Goal: Task Accomplishment & Management: Use online tool/utility

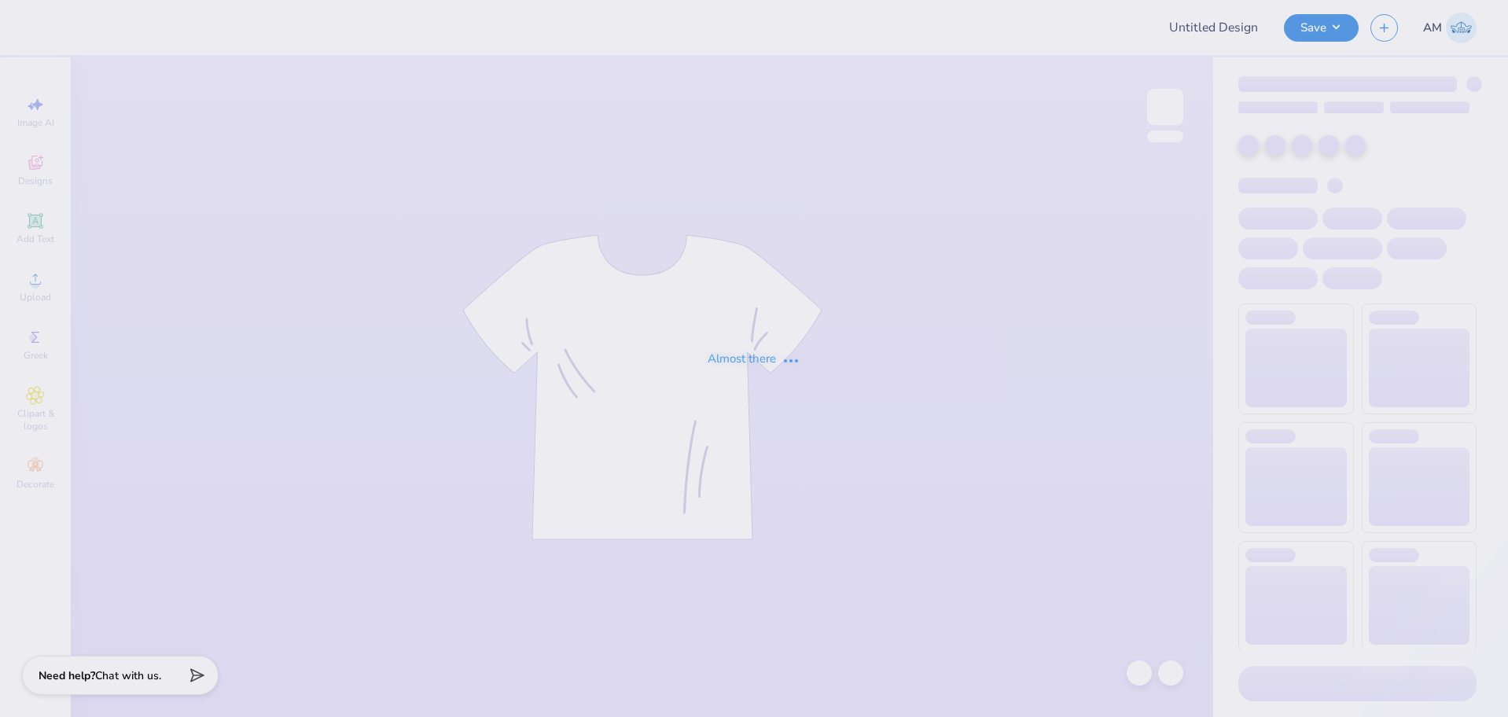
type input "(CP) Phi Sigma Kappa Rush T-Shirts"
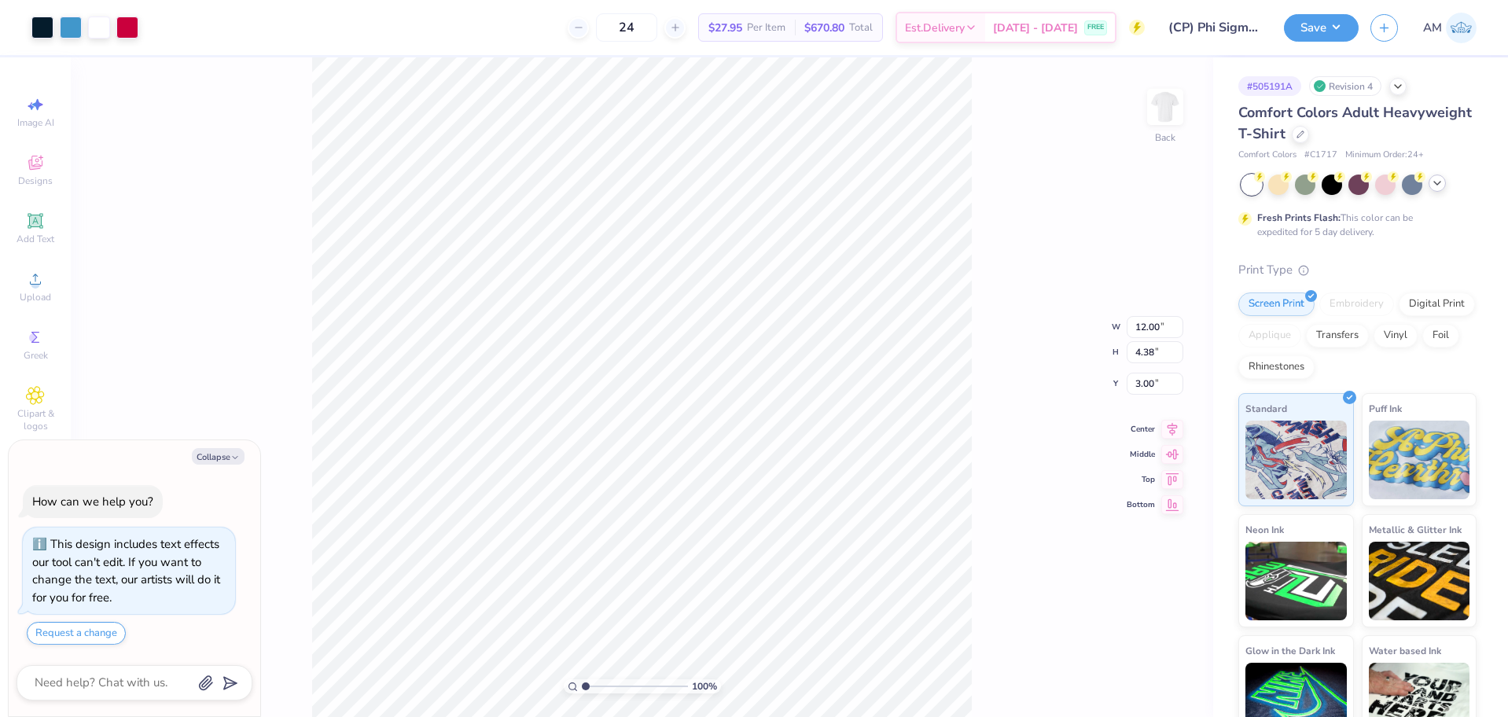
click at [1441, 189] on icon at bounding box center [1437, 183] width 13 height 13
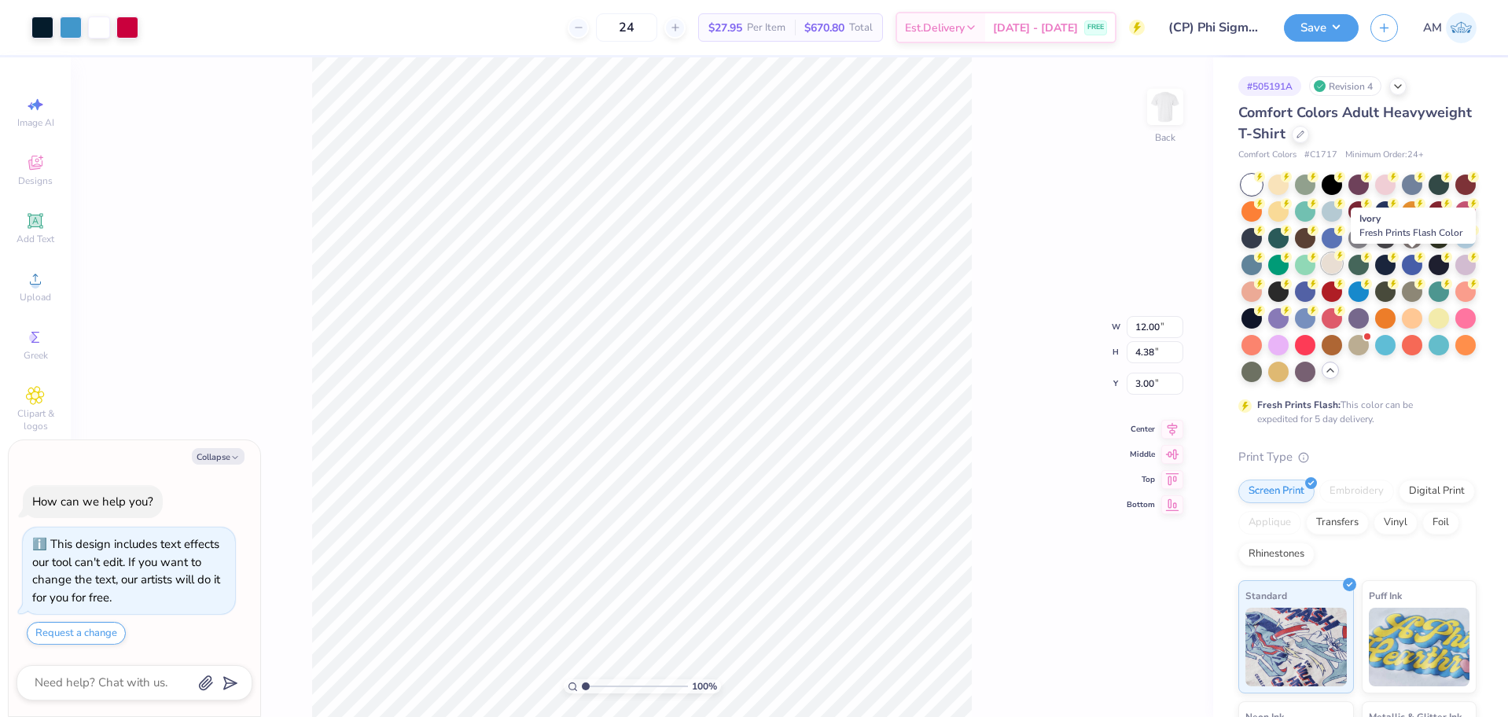
click at [1342, 267] on div at bounding box center [1332, 263] width 20 height 20
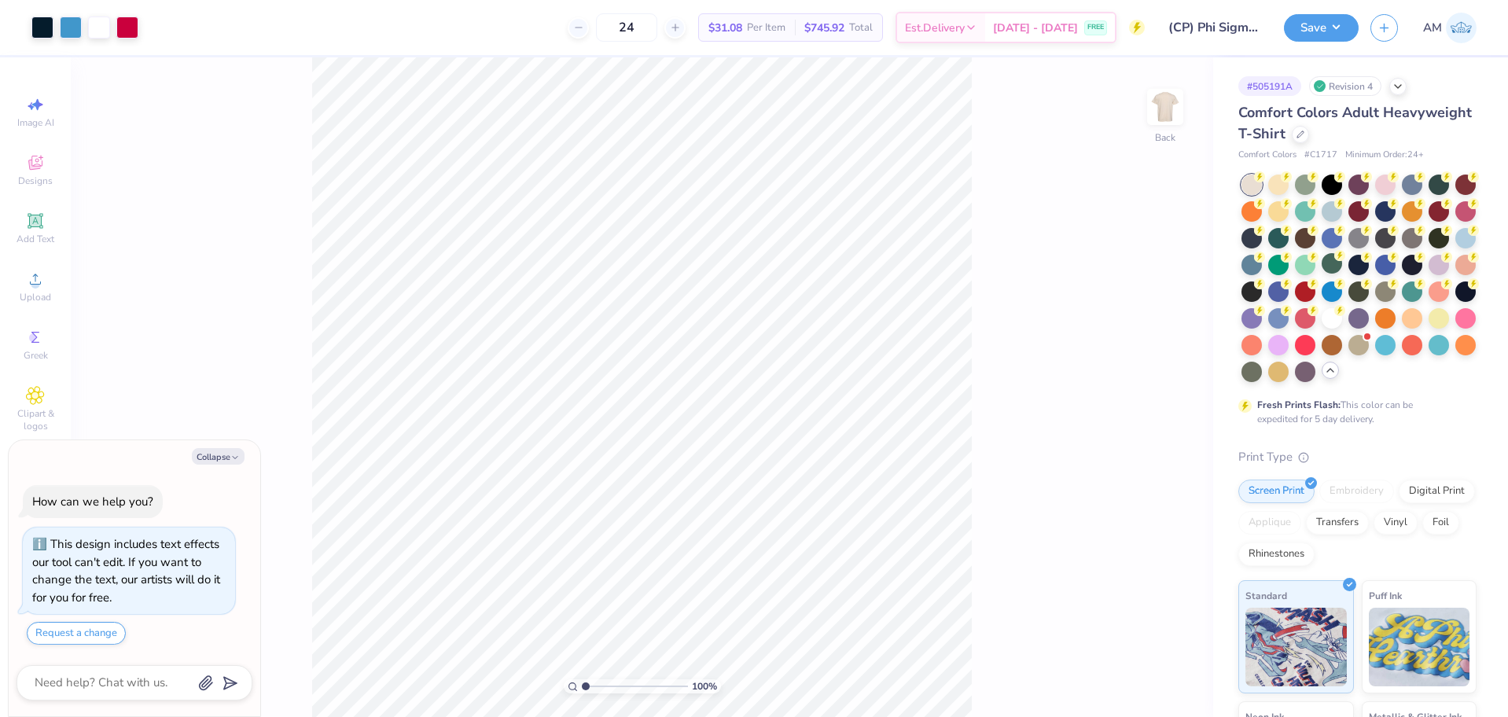
type textarea "x"
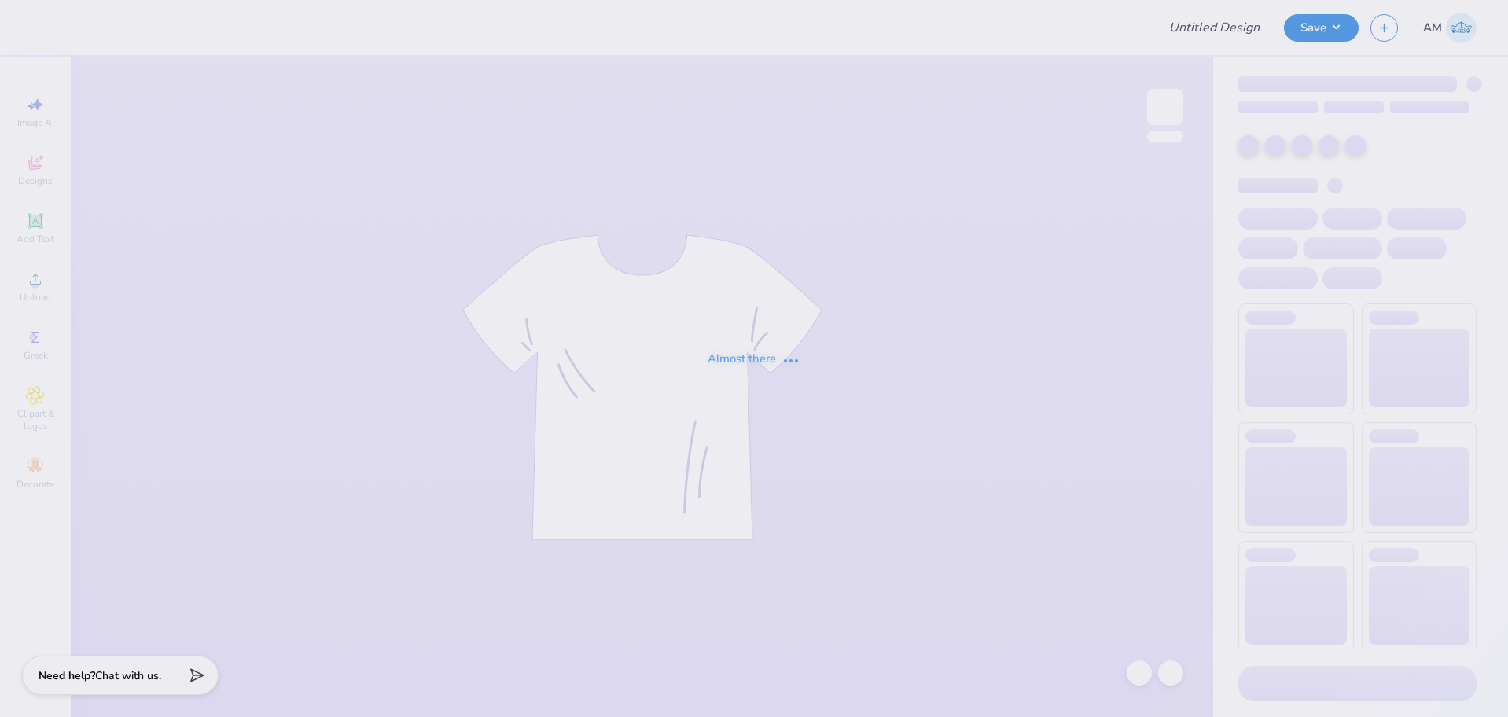
type input "(CP) Phi Sigma Kappa Rush T-Shirts"
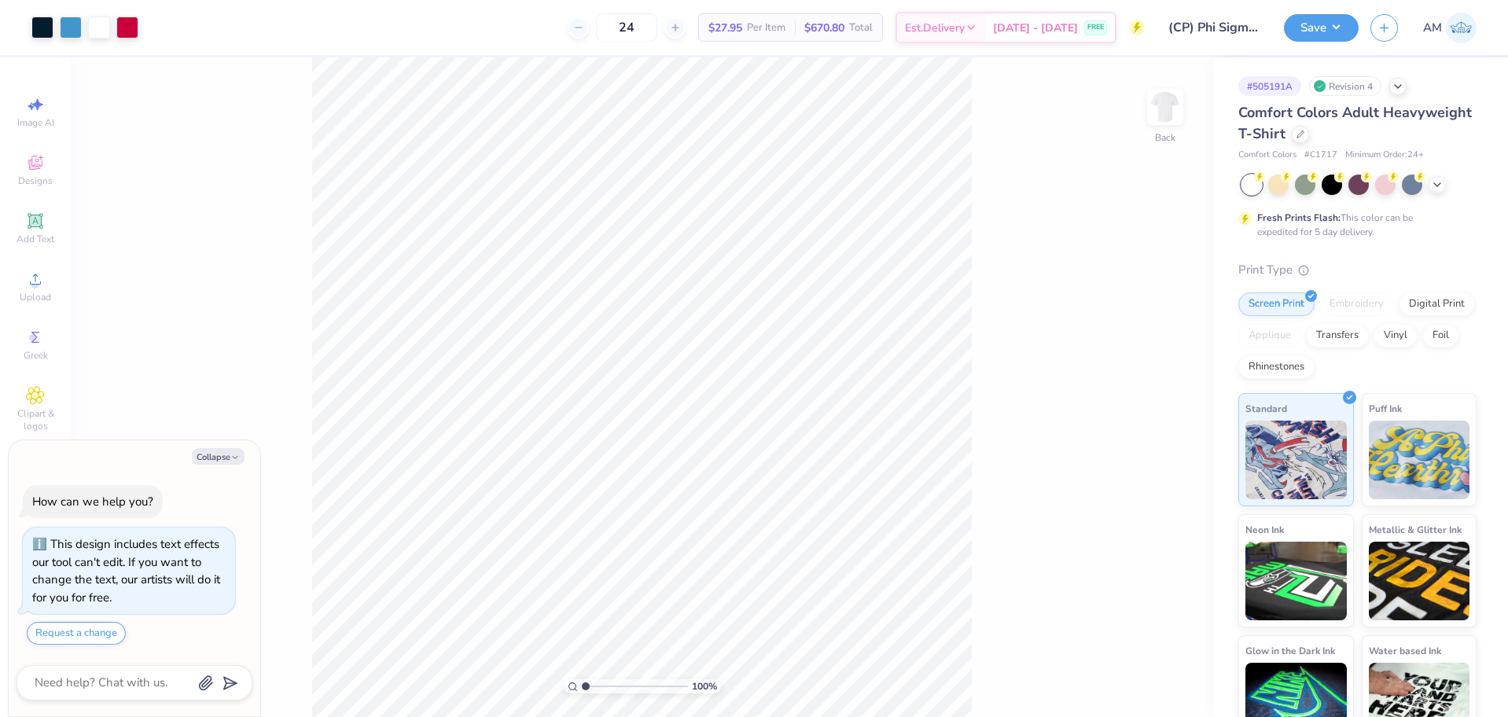
click at [1449, 186] on div at bounding box center [1359, 185] width 235 height 20
click at [1443, 186] on icon at bounding box center [1437, 183] width 13 height 13
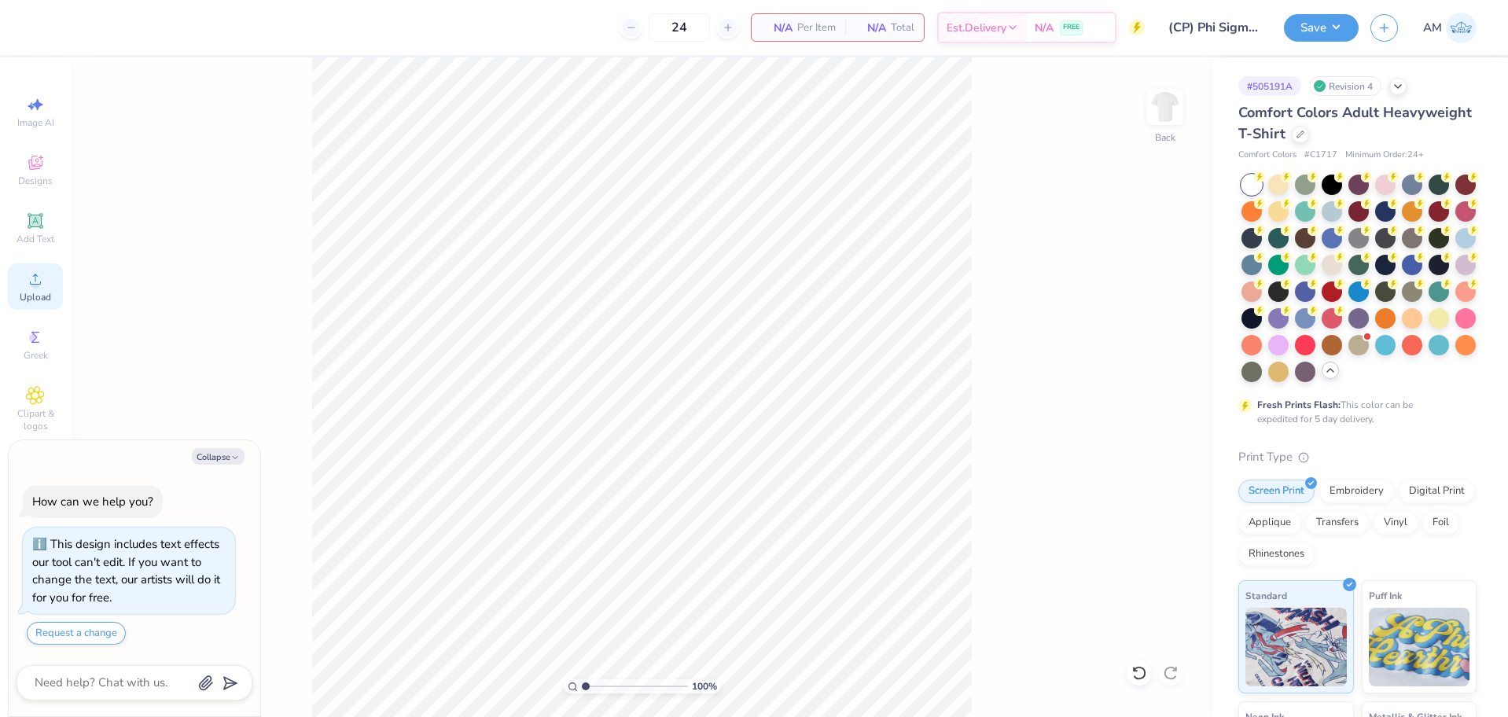
click at [28, 298] on span "Upload" at bounding box center [35, 297] width 31 height 13
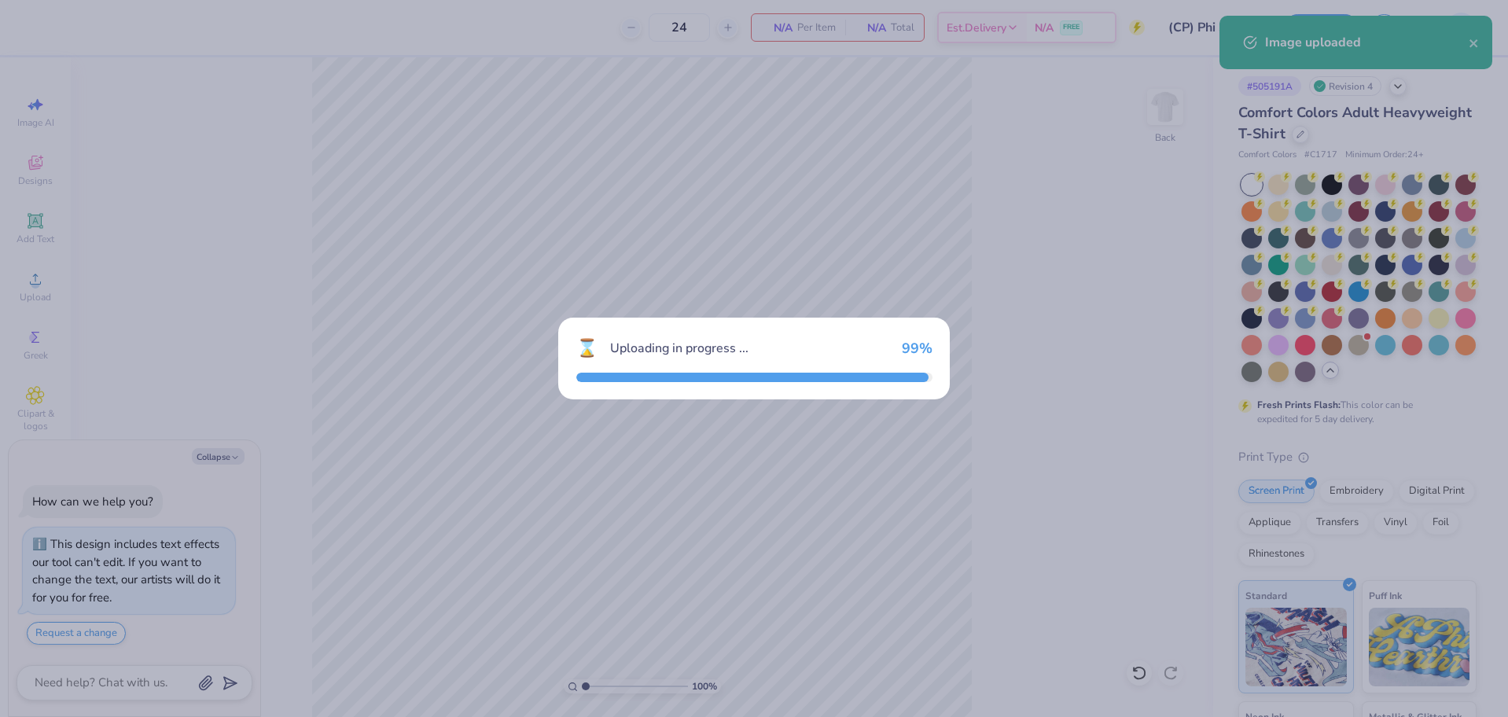
type textarea "x"
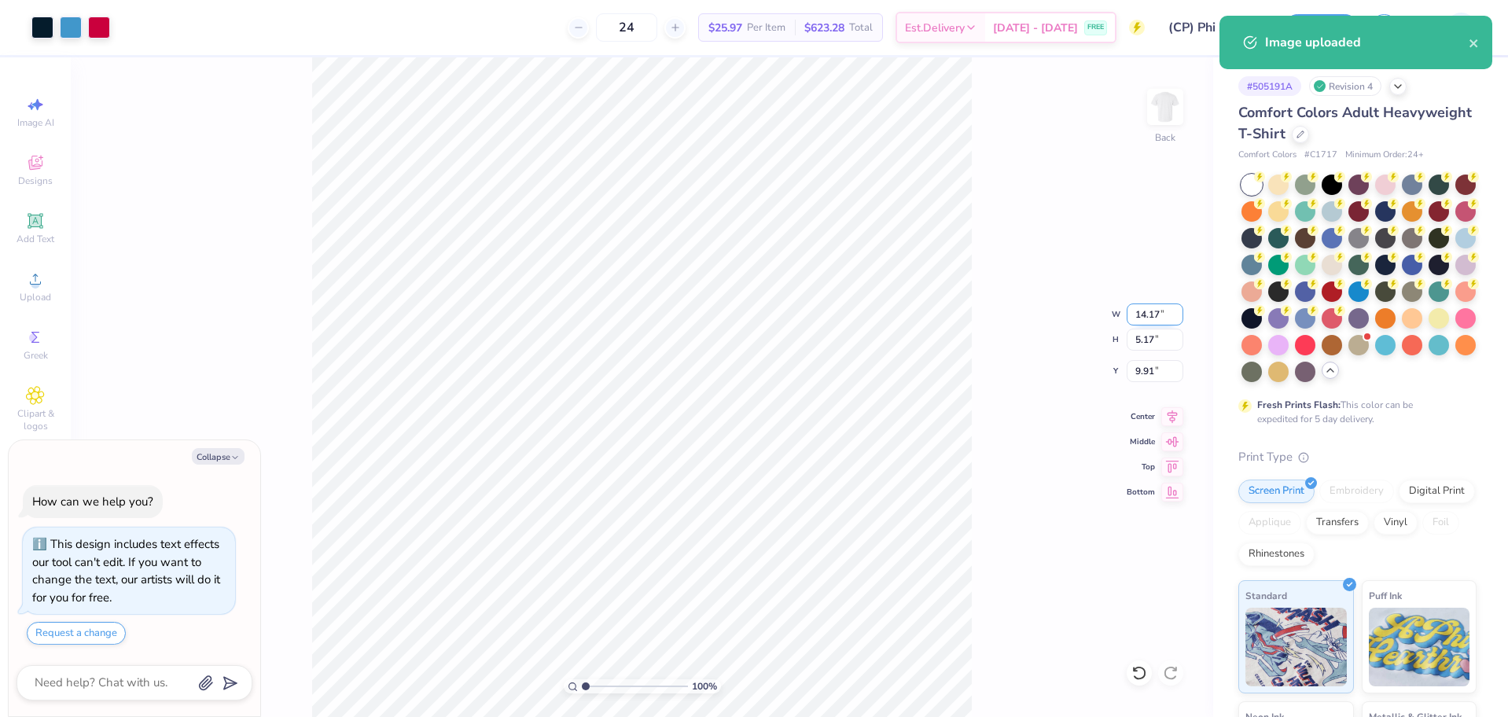
click at [1141, 313] on input "14.17" at bounding box center [1155, 315] width 57 height 22
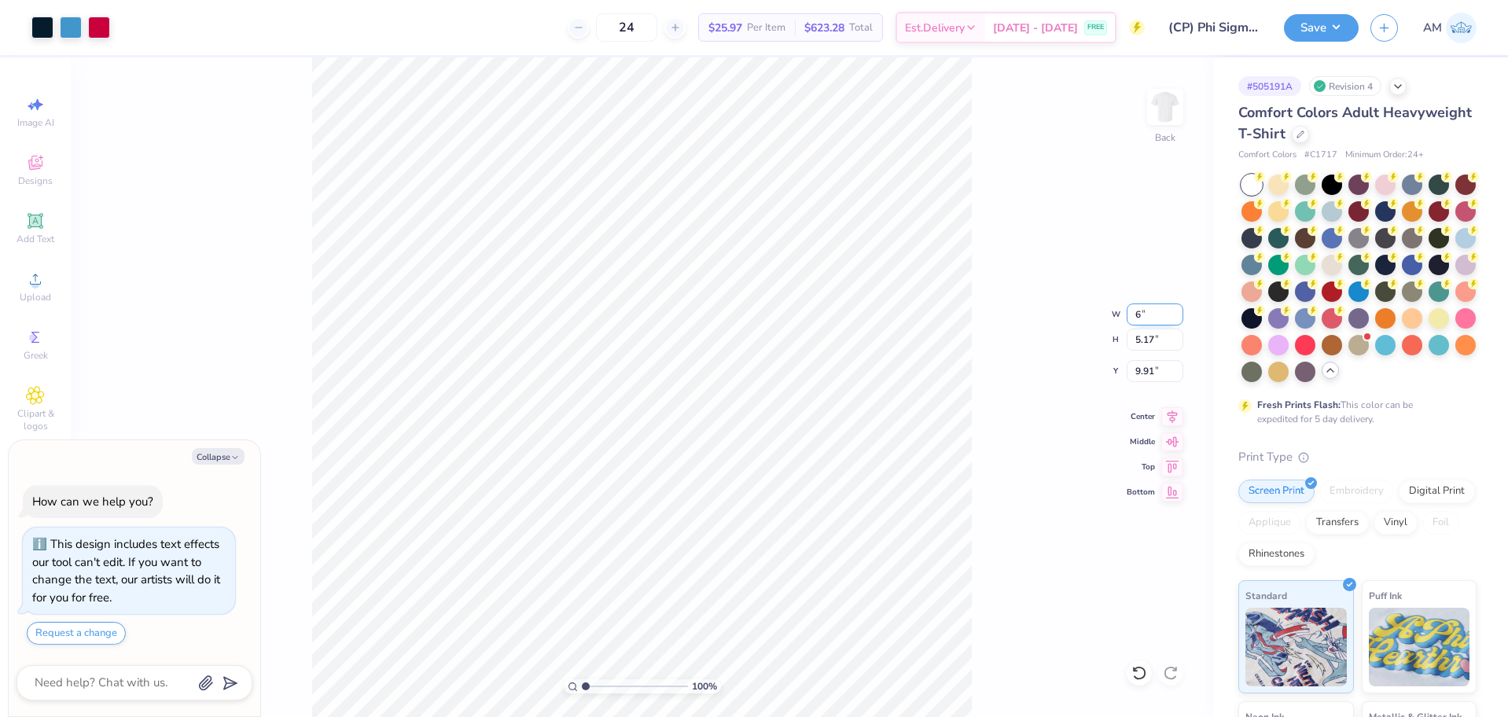
type input "6"
type textarea "x"
type input "6.00"
type input "2.19"
click at [1148, 365] on input "11.40" at bounding box center [1155, 371] width 57 height 22
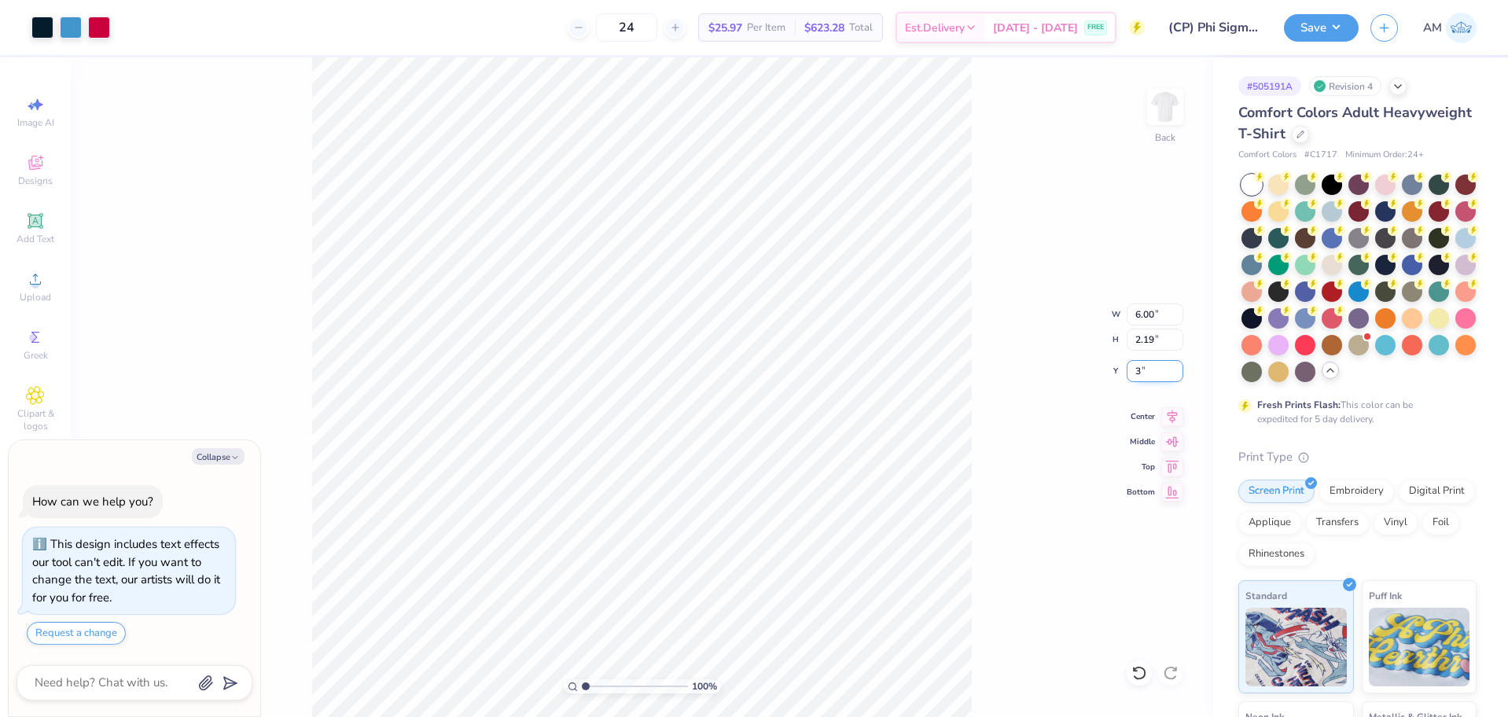
type input "3"
type textarea "x"
type input "3.00"
click at [1167, 414] on icon at bounding box center [1172, 414] width 22 height 19
click at [1141, 318] on input "6.00" at bounding box center [1155, 315] width 57 height 22
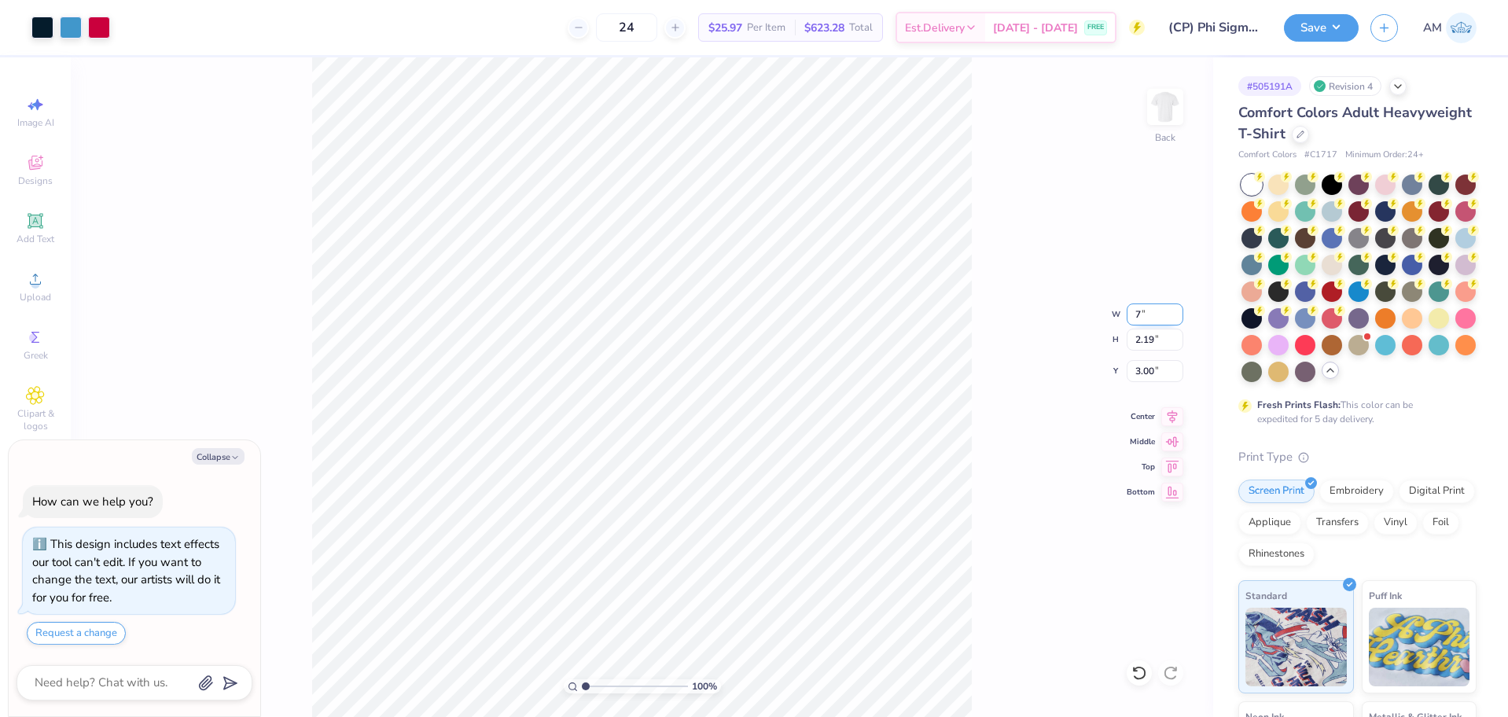
type input "7"
type textarea "x"
type input "7.00"
type input "2.56"
type input "2.82"
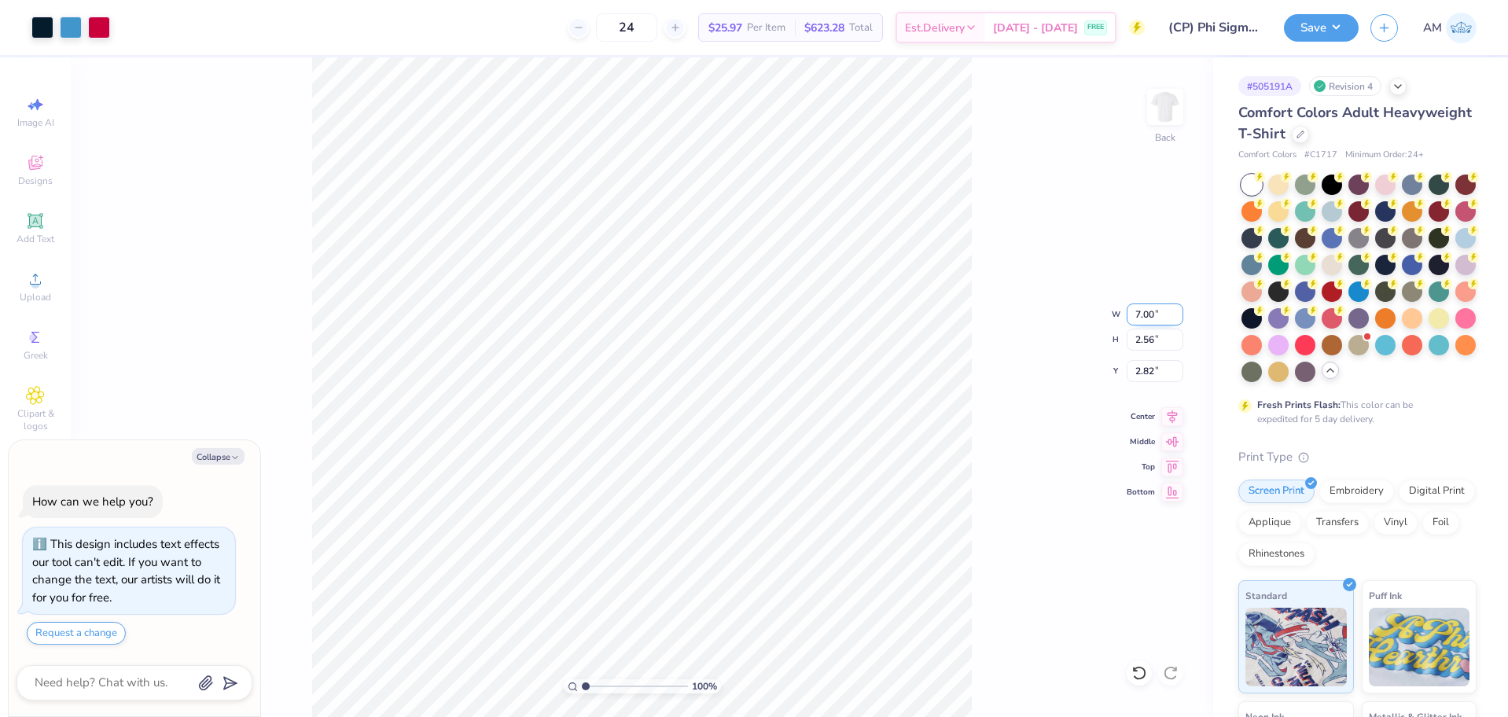
click at [1139, 314] on input "7.00" at bounding box center [1155, 315] width 57 height 22
type input "6.50"
type textarea "x"
type input "2.37"
click at [1144, 376] on input "2.91" at bounding box center [1155, 371] width 57 height 22
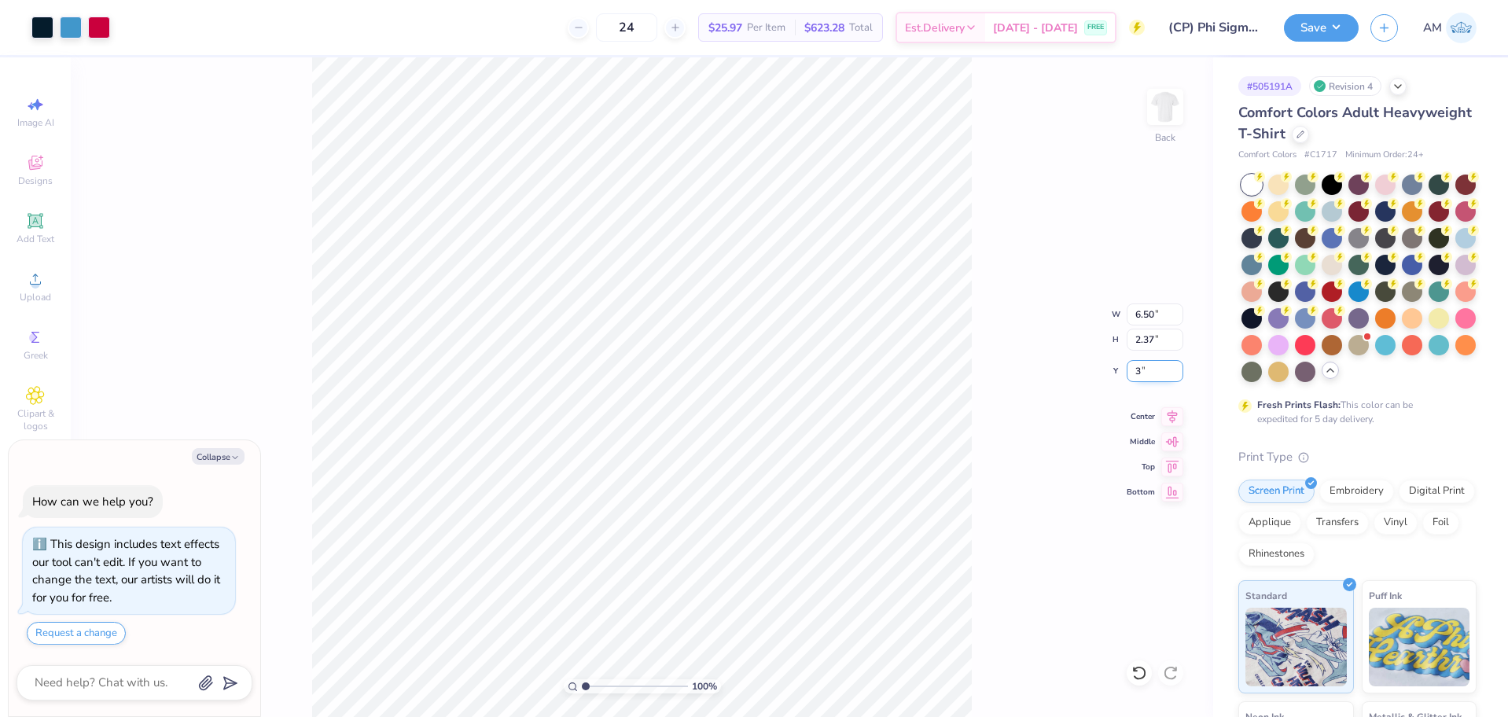
type input "3"
type textarea "x"
type input "3.00"
click at [1312, 28] on button "Save" at bounding box center [1321, 26] width 75 height 28
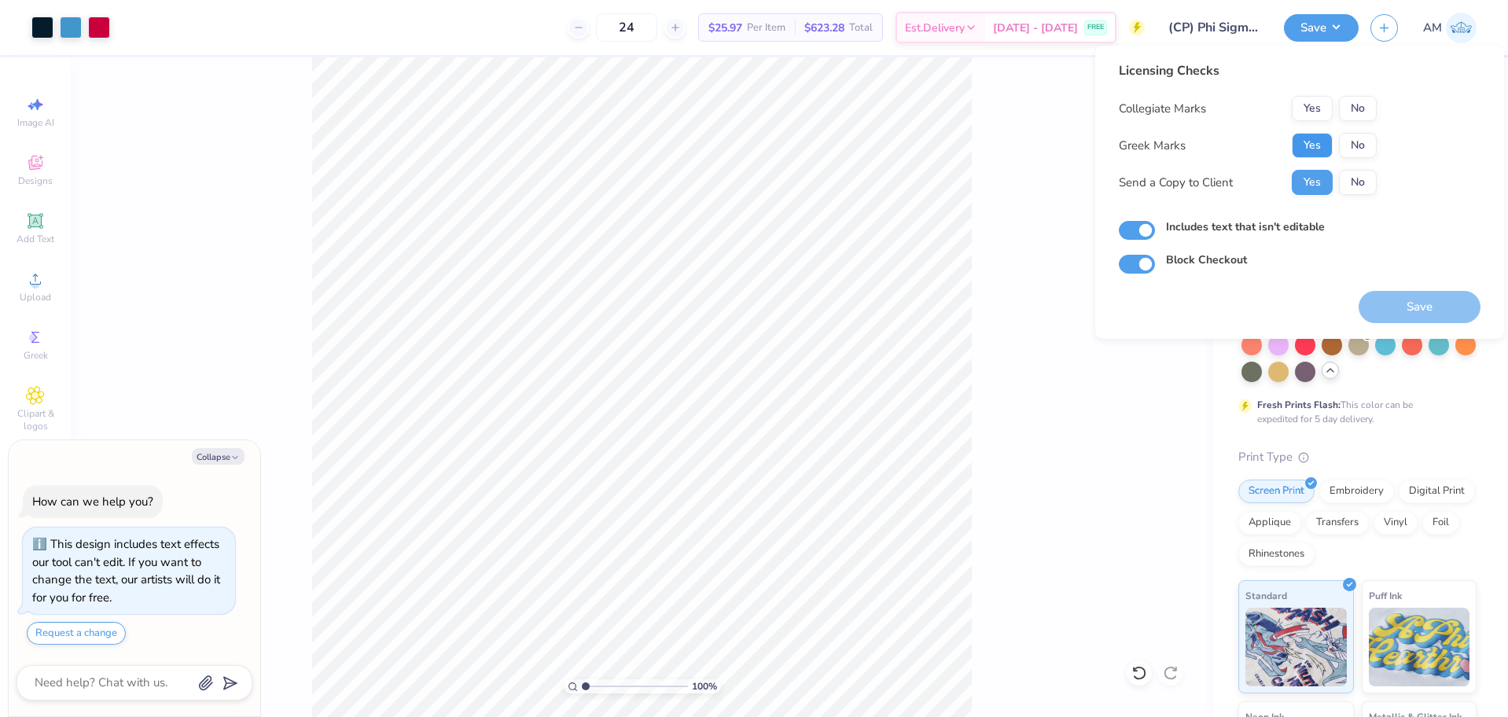
click at [1310, 152] on button "Yes" at bounding box center [1312, 145] width 41 height 25
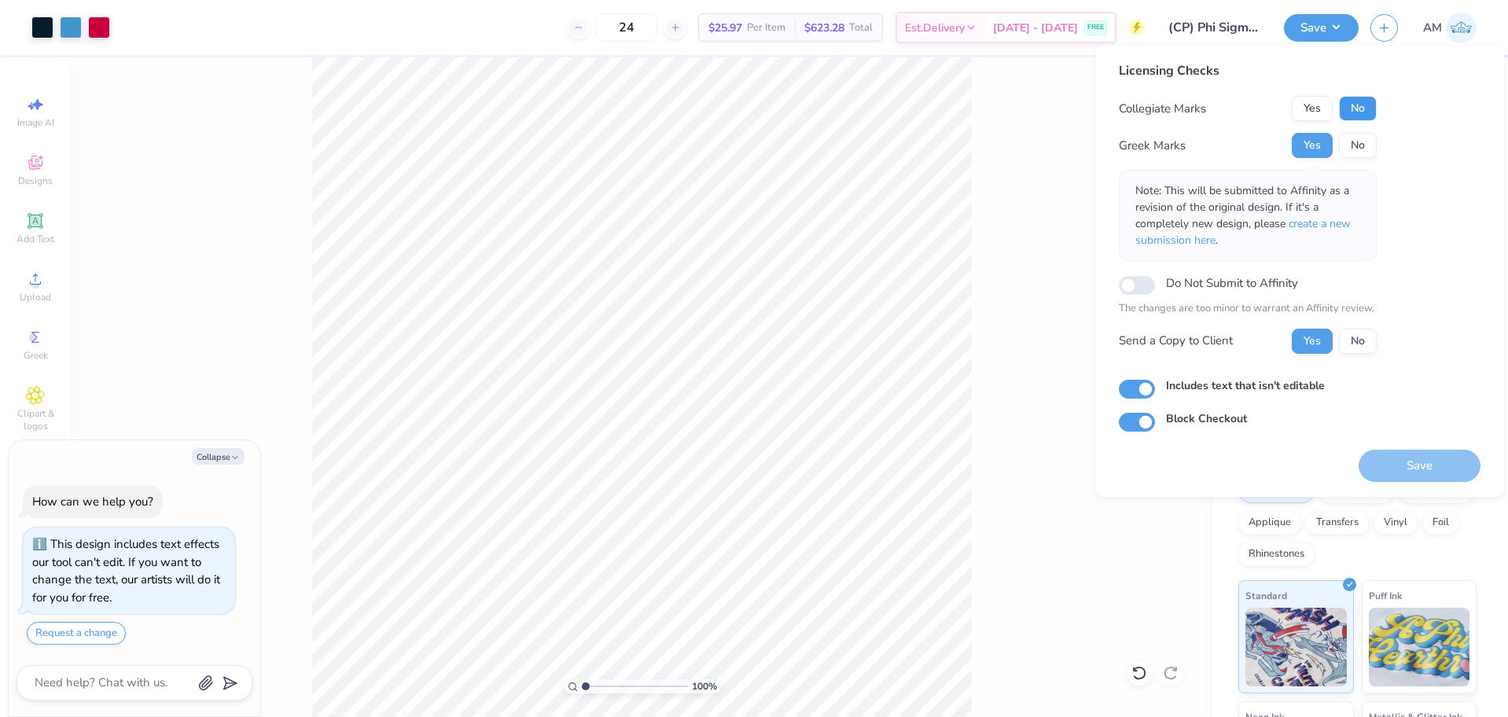
click at [1367, 108] on button "No" at bounding box center [1358, 108] width 38 height 25
click at [1311, 143] on button "Yes" at bounding box center [1312, 145] width 41 height 25
click at [1361, 114] on button "No" at bounding box center [1358, 108] width 38 height 25
click at [1308, 337] on button "Yes" at bounding box center [1312, 341] width 41 height 25
click at [1318, 24] on button "Save" at bounding box center [1321, 26] width 75 height 28
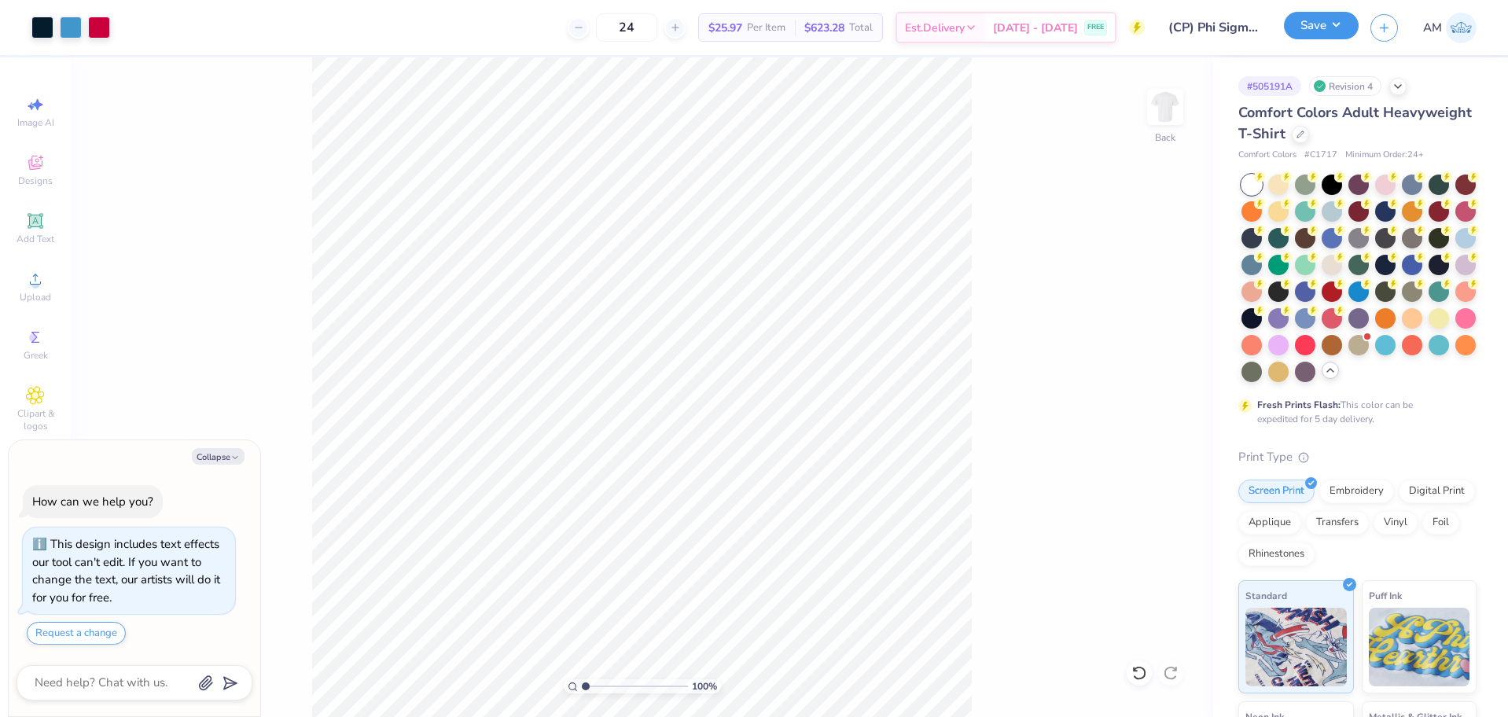
click at [1302, 21] on button "Save" at bounding box center [1321, 26] width 75 height 28
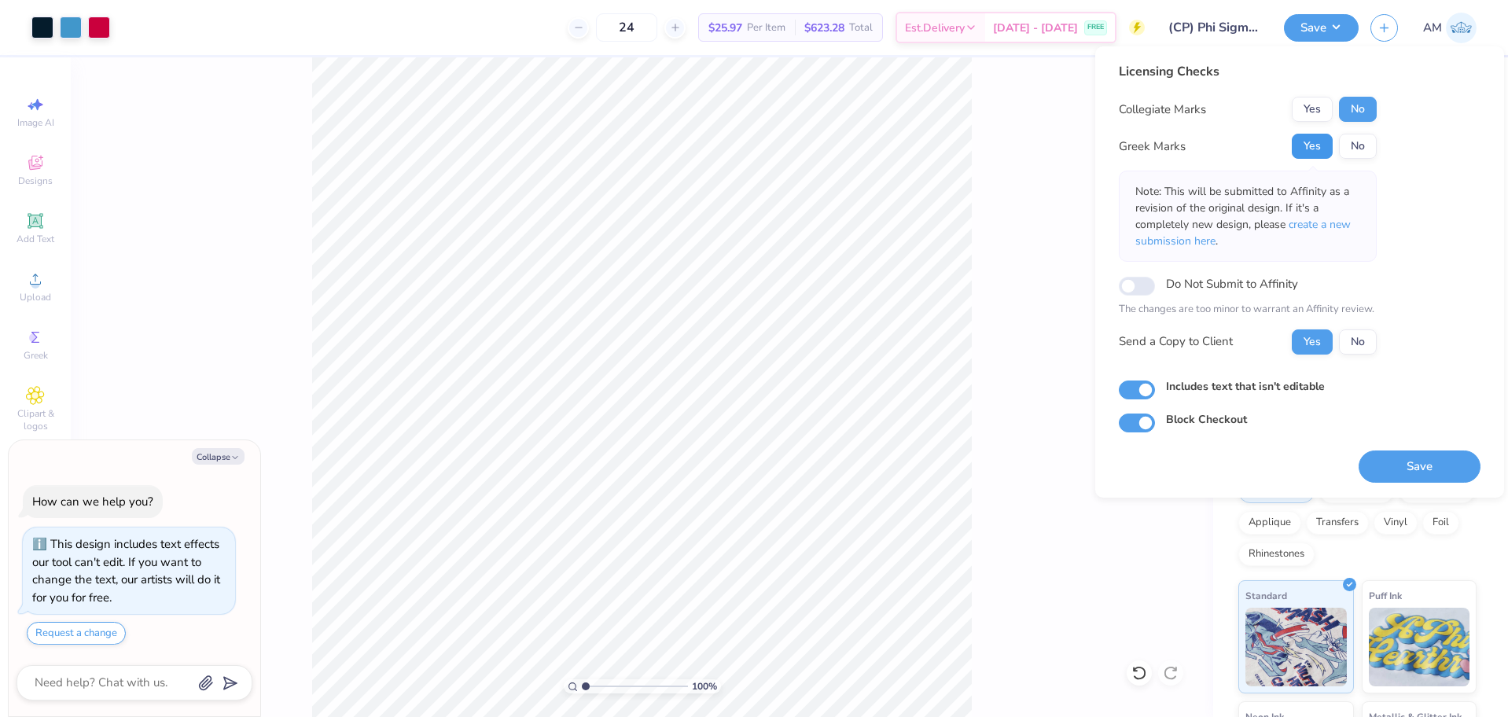
click at [1318, 142] on button "Yes" at bounding box center [1312, 146] width 41 height 25
click at [1357, 116] on button "No" at bounding box center [1358, 109] width 38 height 25
click at [1307, 145] on button "Yes" at bounding box center [1312, 146] width 41 height 25
click at [1354, 112] on button "No" at bounding box center [1358, 109] width 38 height 25
click at [1319, 339] on button "Yes" at bounding box center [1312, 341] width 41 height 25
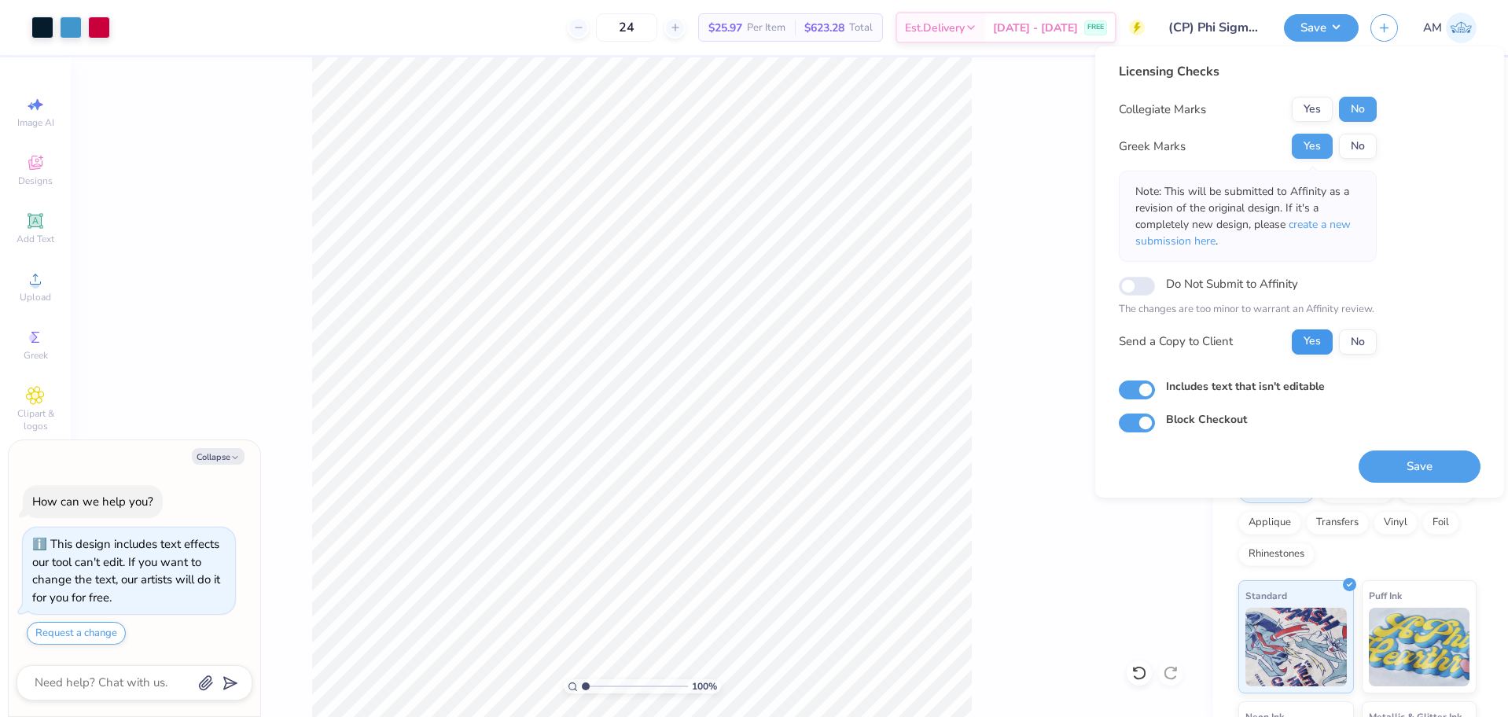
type textarea "x"
click at [1143, 394] on input "Includes text that isn't editable" at bounding box center [1137, 390] width 36 height 19
checkbox input "false"
type textarea "x"
click at [1128, 392] on input "Includes text that isn't editable" at bounding box center [1137, 390] width 36 height 19
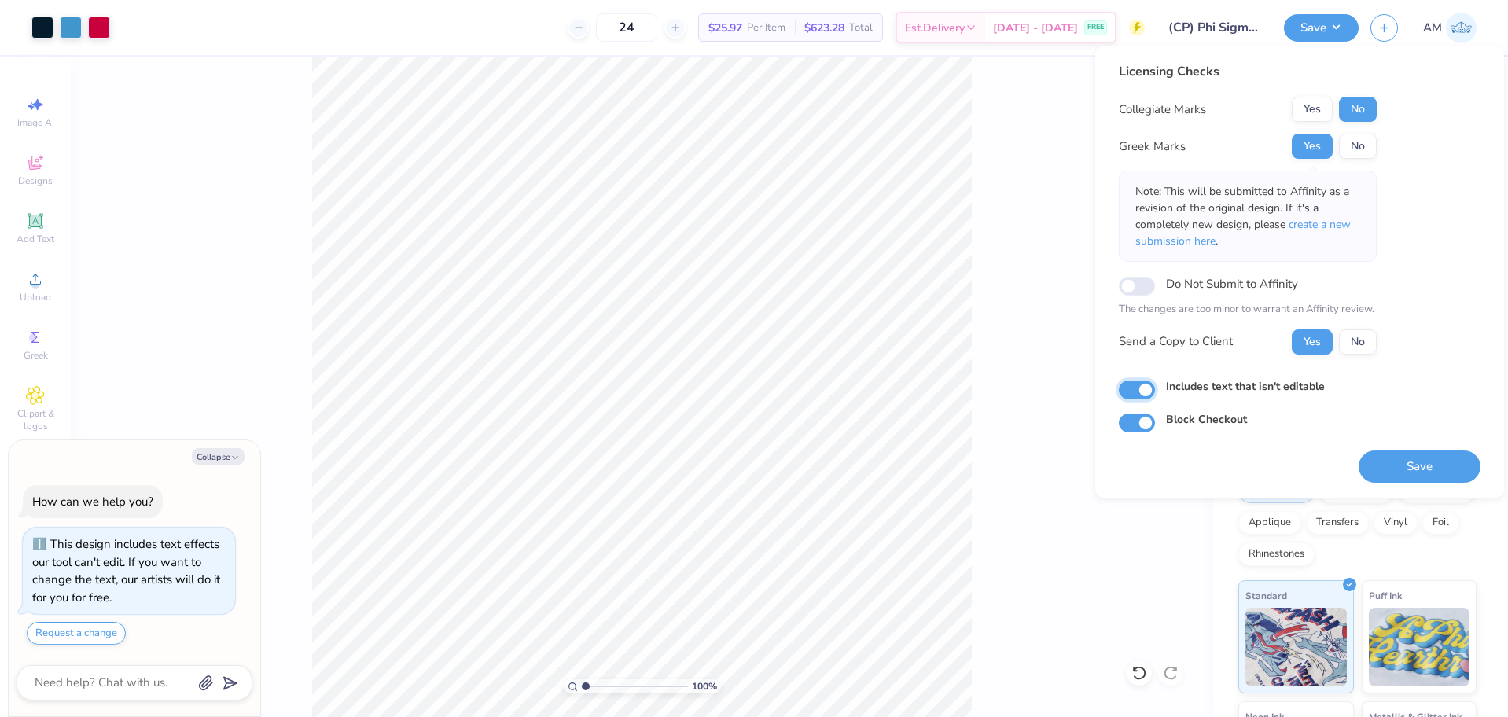
checkbox input "true"
click at [1415, 473] on button "Save" at bounding box center [1420, 467] width 122 height 32
type textarea "x"
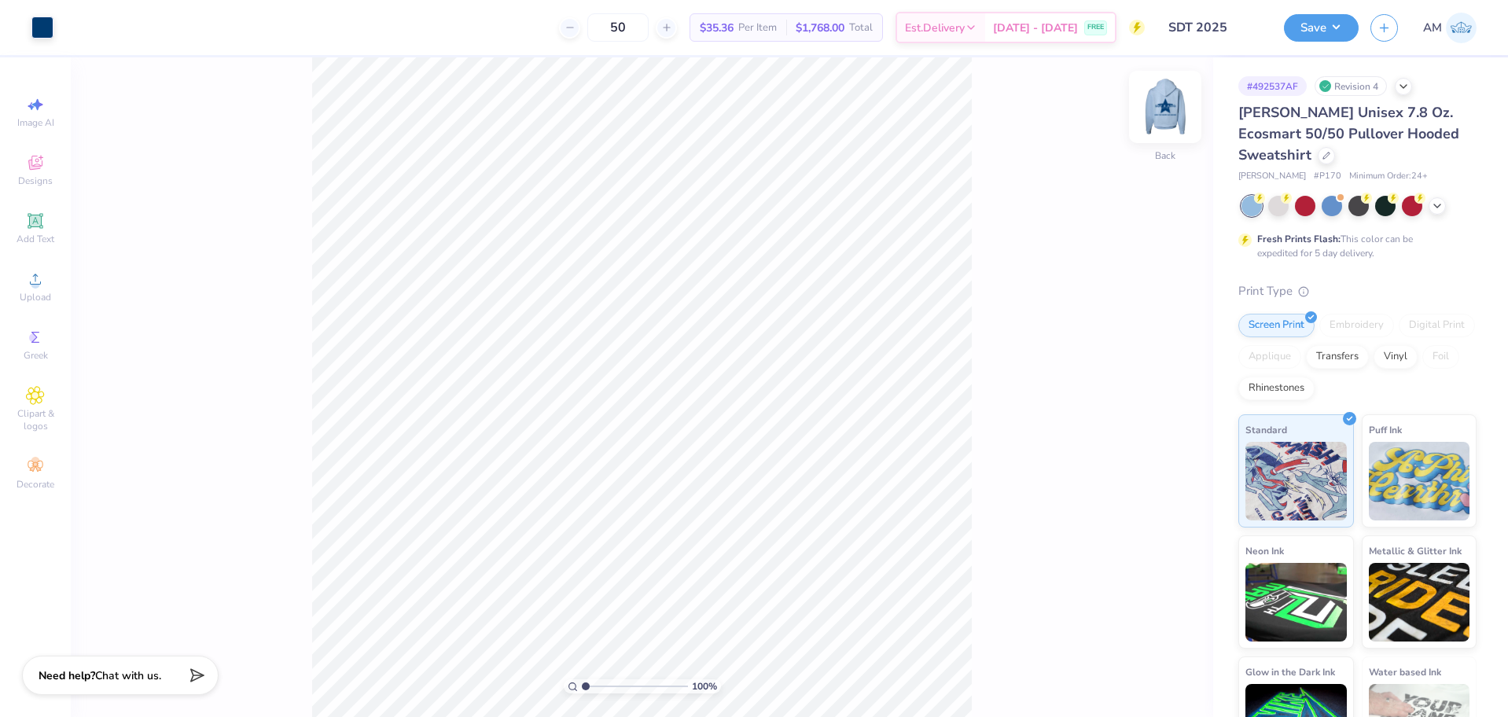
click at [1176, 101] on img at bounding box center [1165, 106] width 63 height 63
click at [706, 577] on li "Ungroup" at bounding box center [701, 575] width 123 height 31
type input "1.49212329151837"
type input "10.83"
type input "10.30"
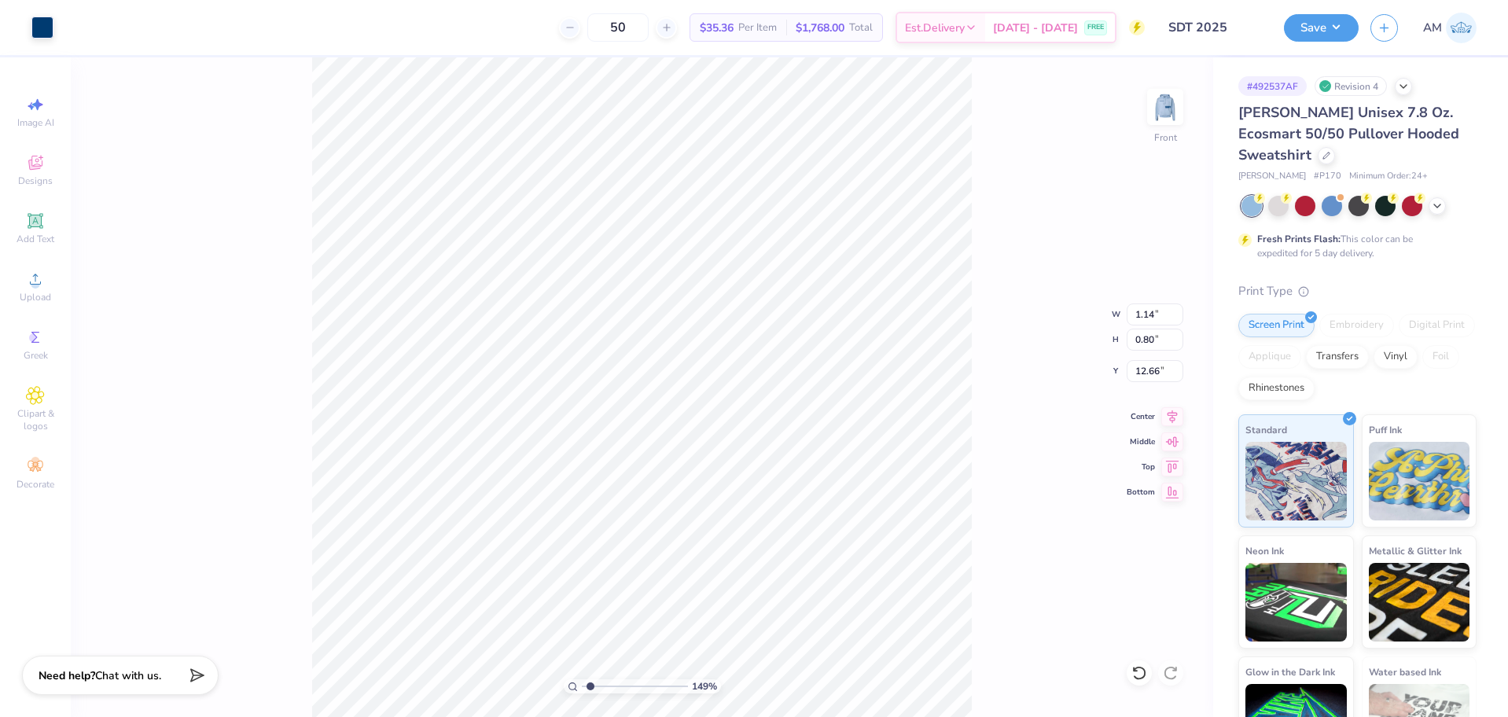
type input "7.49"
click at [1150, 107] on img at bounding box center [1165, 106] width 31 height 31
click at [1152, 109] on img at bounding box center [1165, 106] width 63 height 63
click at [1152, 109] on img at bounding box center [1165, 106] width 31 height 31
click at [1165, 105] on img at bounding box center [1165, 106] width 63 height 63
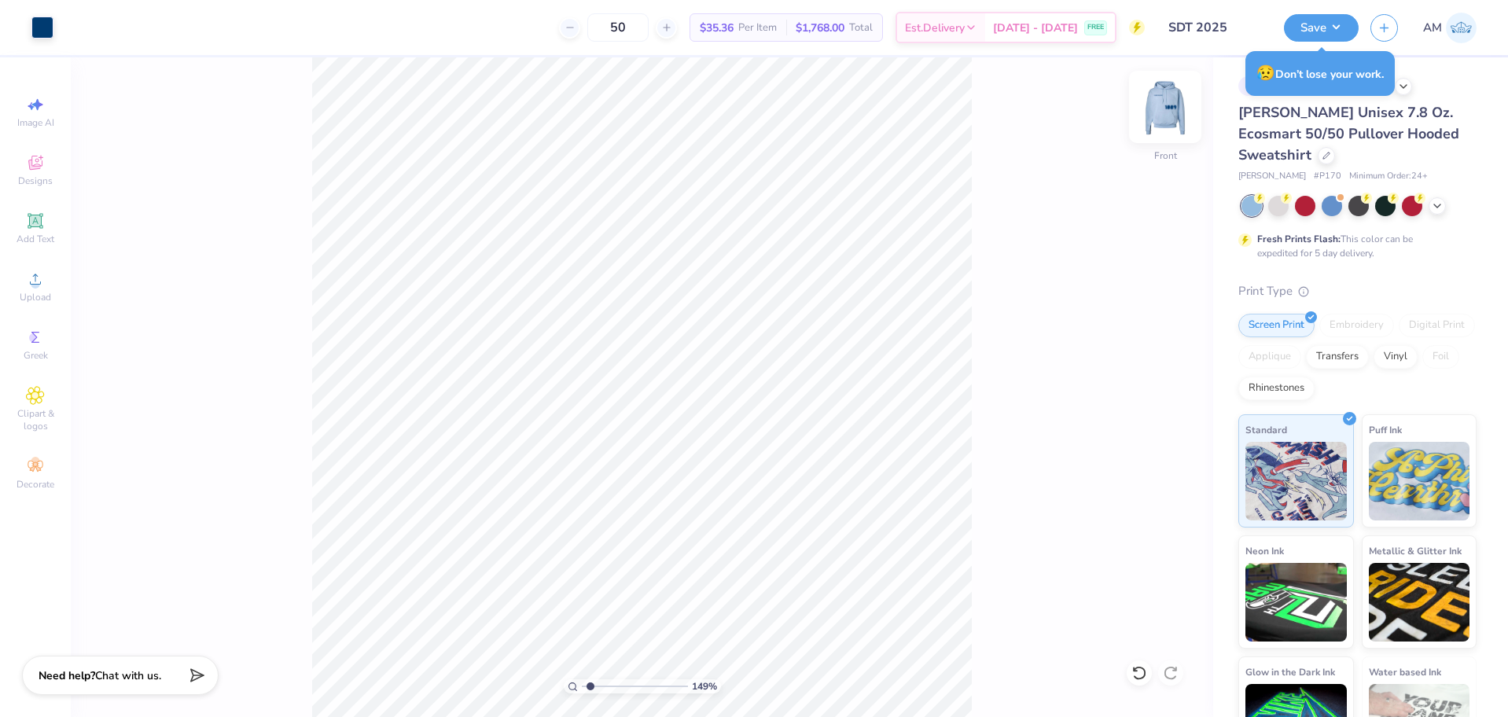
click at [1168, 102] on img at bounding box center [1165, 106] width 63 height 63
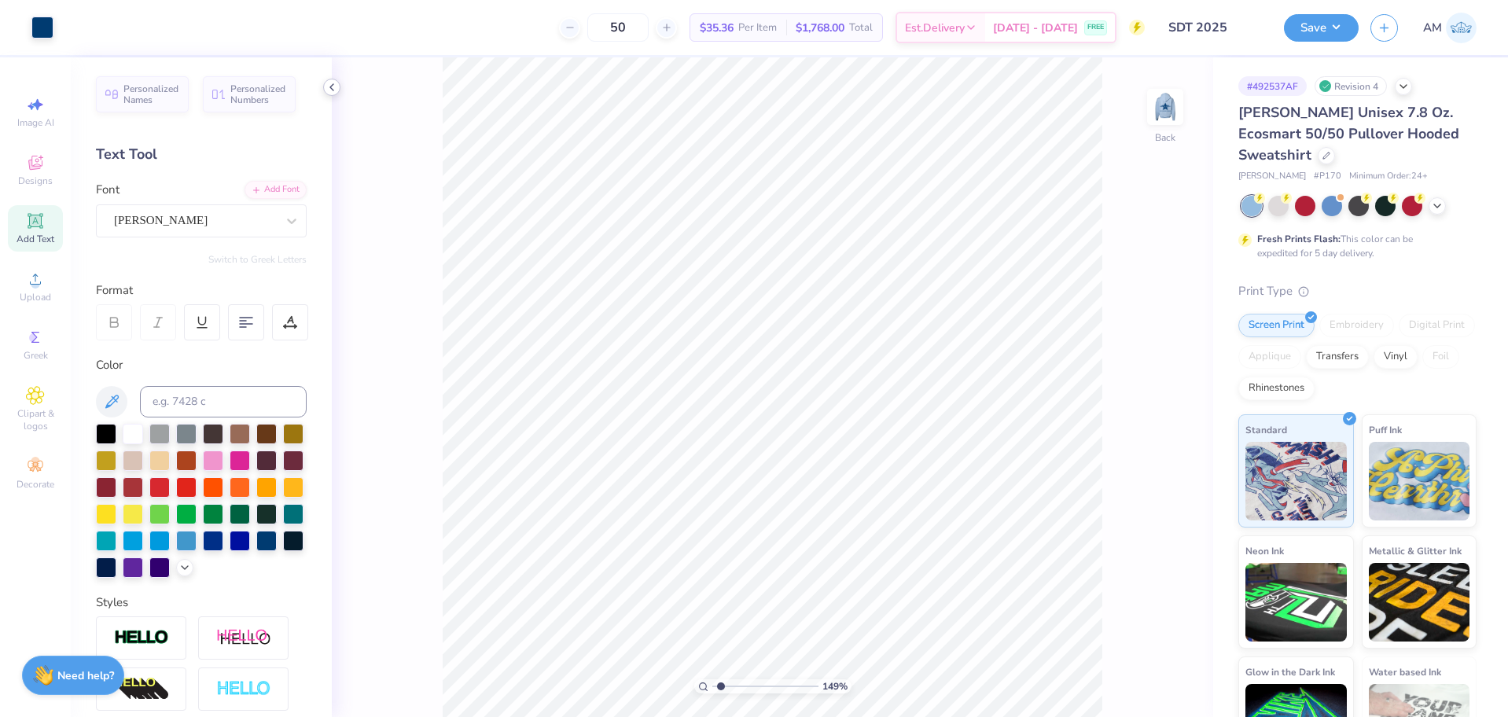
click at [325, 90] on div at bounding box center [331, 87] width 17 height 17
type input "1.49212329151837"
type input "4.18"
click at [1135, 673] on icon at bounding box center [1140, 673] width 16 height 16
type input "1.49212329151837"
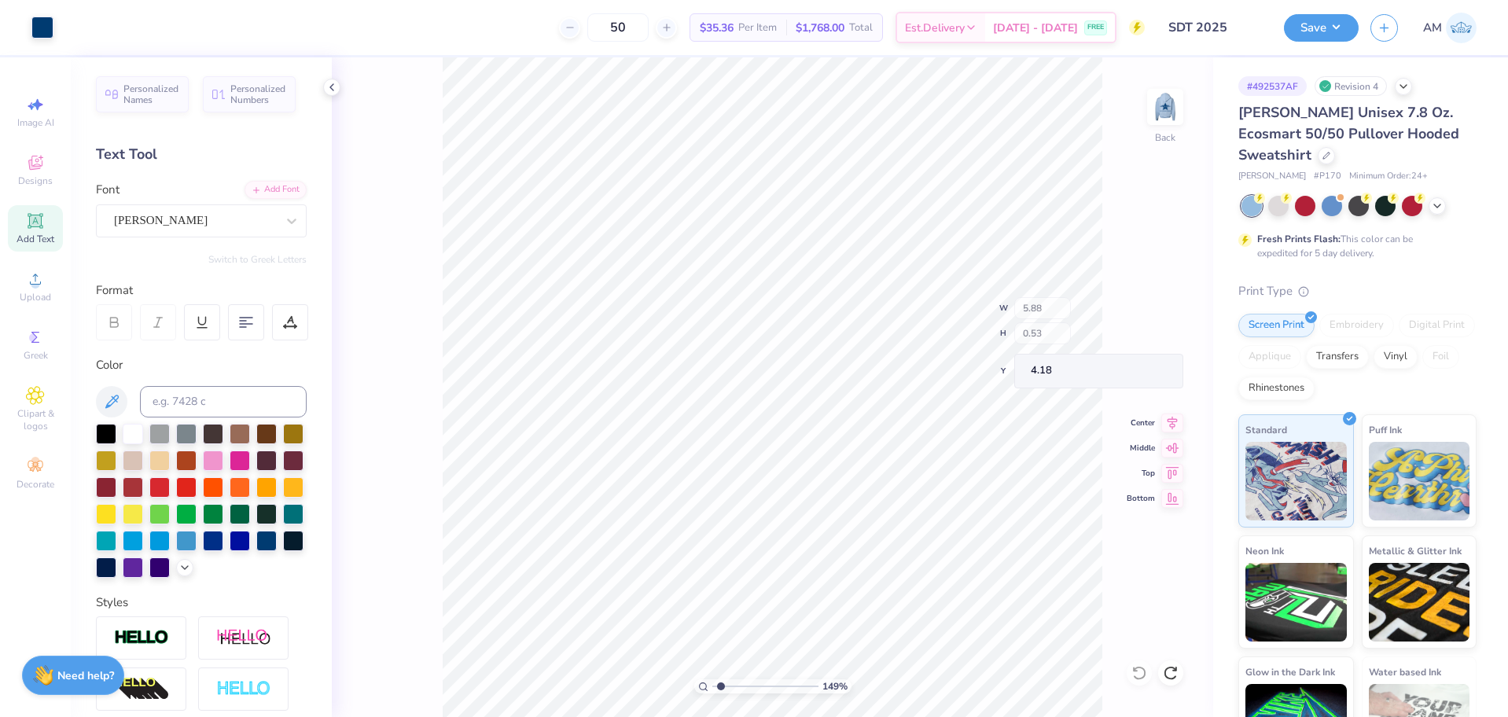
click at [1135, 673] on div "149 % Back W 5.88 H 0.53 Y 4.18 Center Middle Top Bottom" at bounding box center [772, 387] width 881 height 660
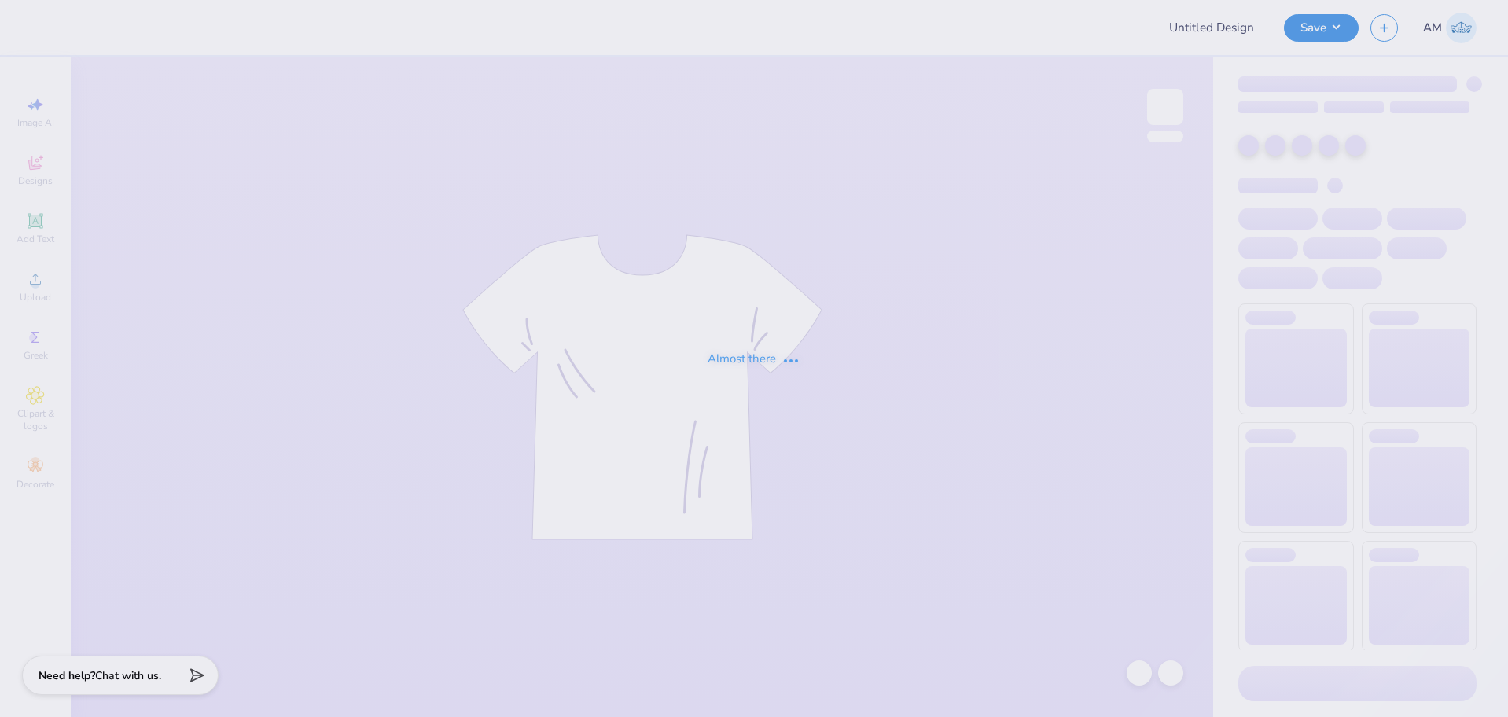
type input "SDT 2025"
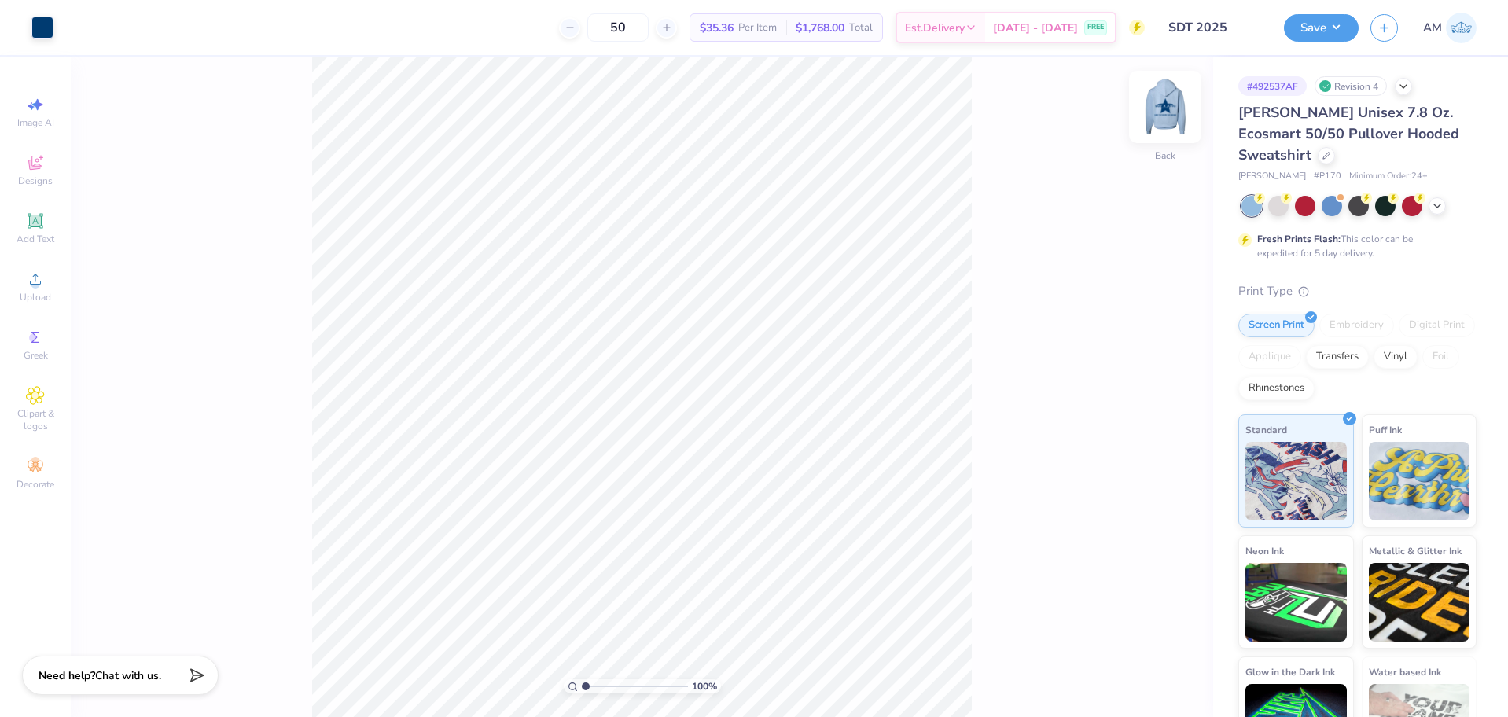
click at [1165, 91] on img at bounding box center [1165, 106] width 63 height 63
click at [22, 282] on div "Upload" at bounding box center [35, 286] width 55 height 46
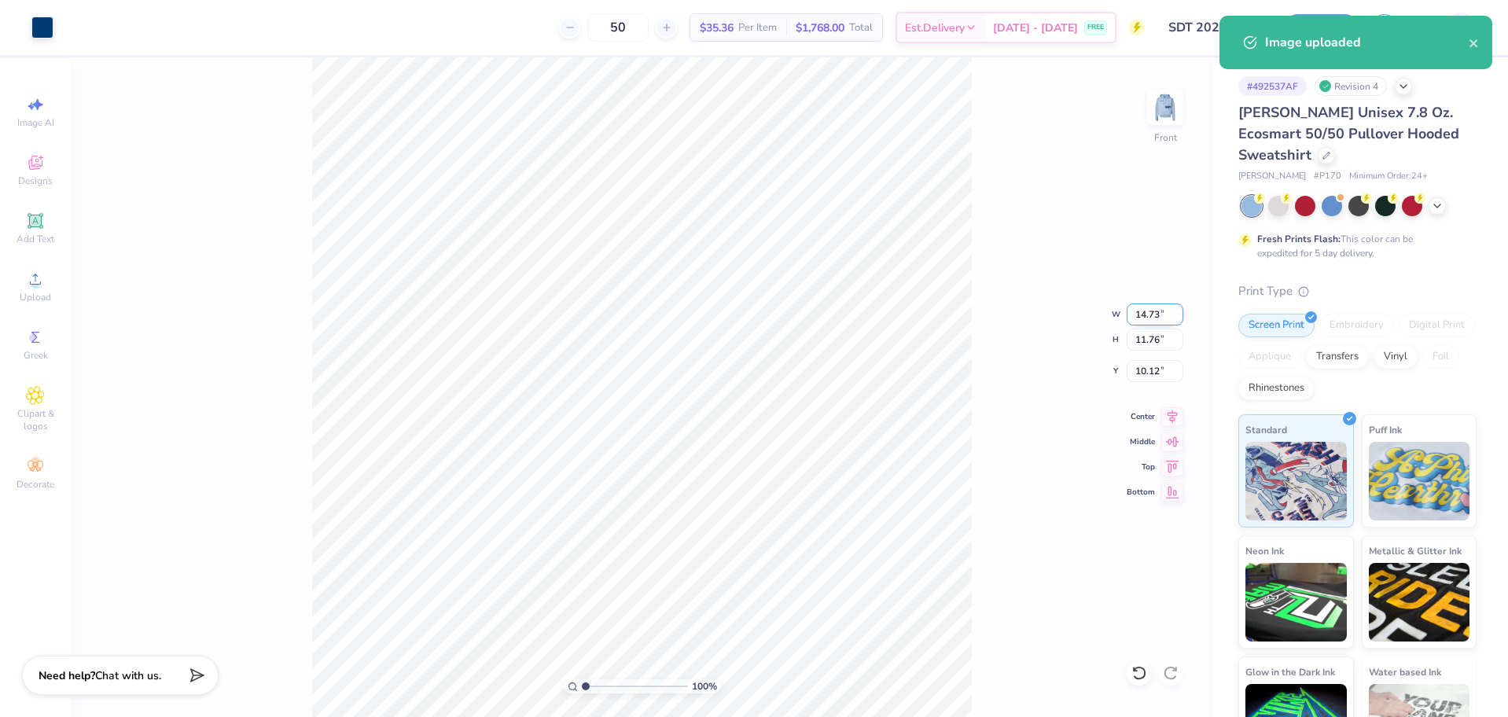
click at [1143, 316] on input "14.73" at bounding box center [1155, 315] width 57 height 22
type input "12.50"
type input "9.98"
type input "11.01"
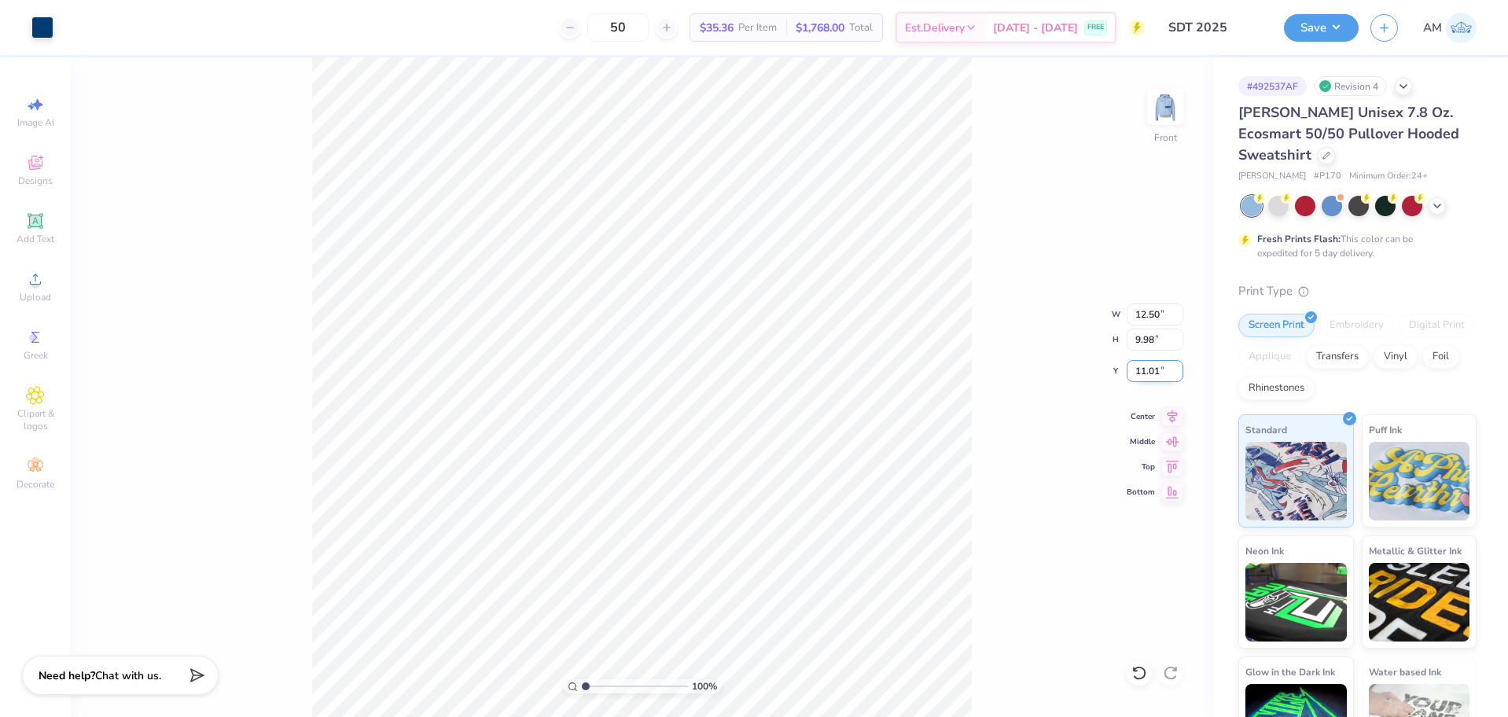
click at [1143, 370] on input "11.01" at bounding box center [1155, 371] width 57 height 22
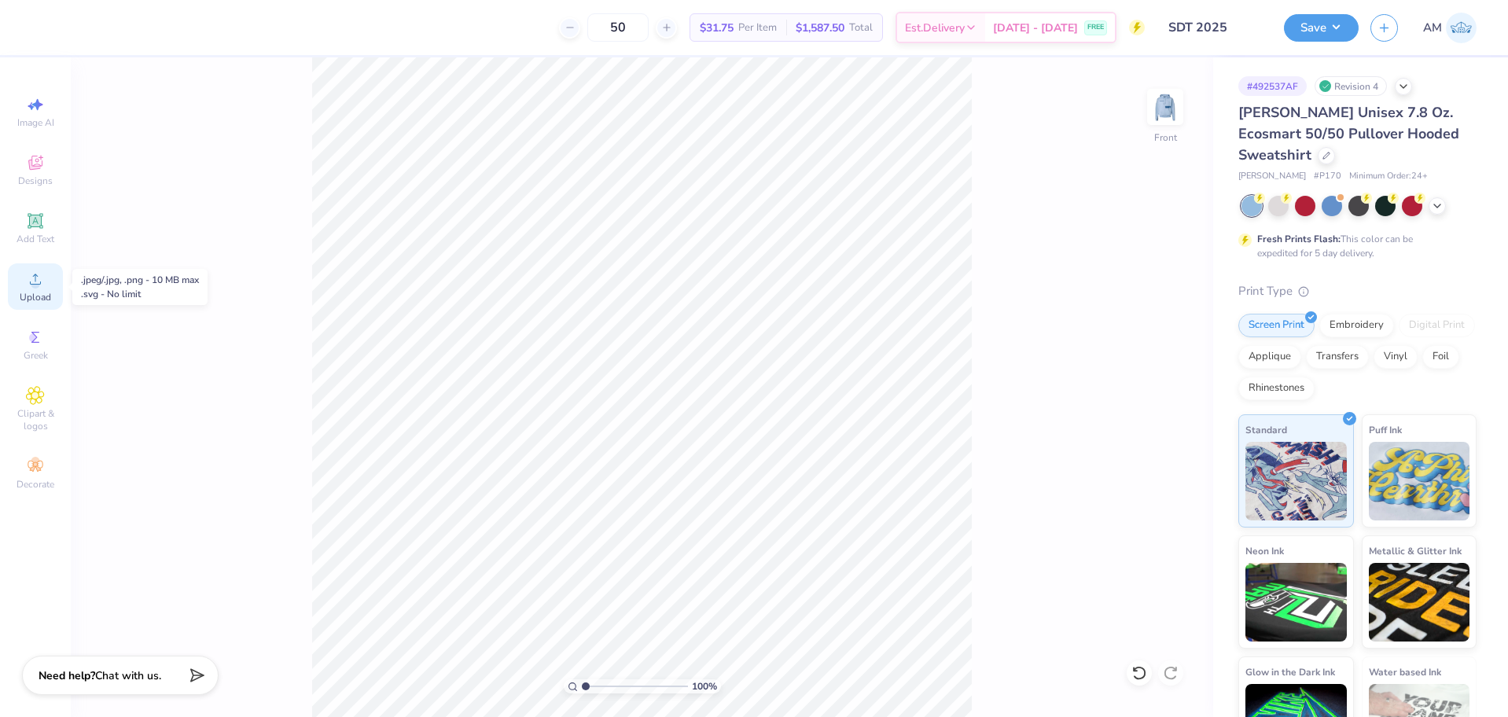
click at [37, 279] on icon at bounding box center [35, 279] width 19 height 19
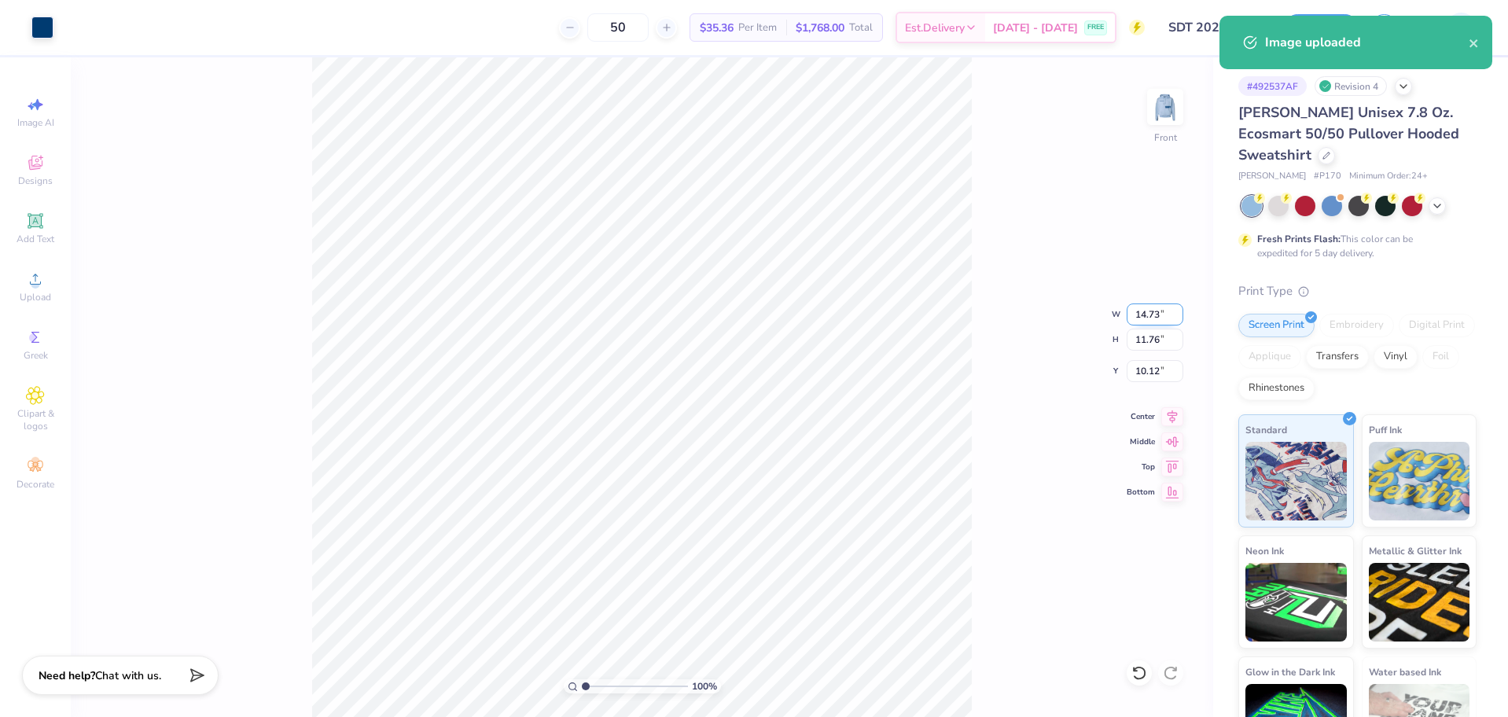
click at [1141, 315] on input "14.73" at bounding box center [1155, 315] width 57 height 22
type input "12.50"
type input "9.98"
click at [1138, 373] on input "11.01" at bounding box center [1155, 371] width 57 height 22
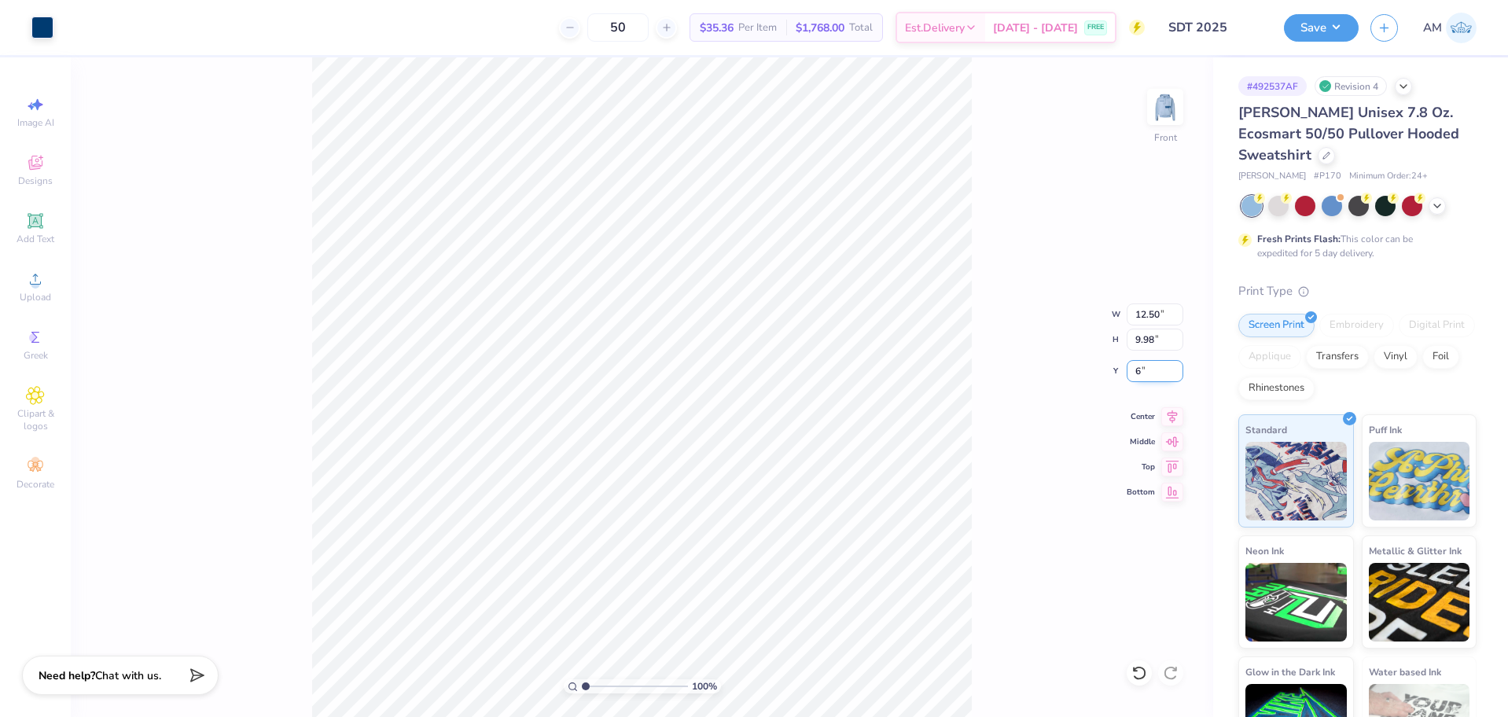
type input "6.00"
click at [1172, 417] on icon at bounding box center [1172, 414] width 22 height 19
click at [984, 397] on div "100 % Front W 12.50 12.50 " H 9.98 9.98 " Y 6.00 6.00 " Center Middle Top Bottom" at bounding box center [642, 387] width 1143 height 660
click at [1160, 106] on img at bounding box center [1165, 106] width 63 height 63
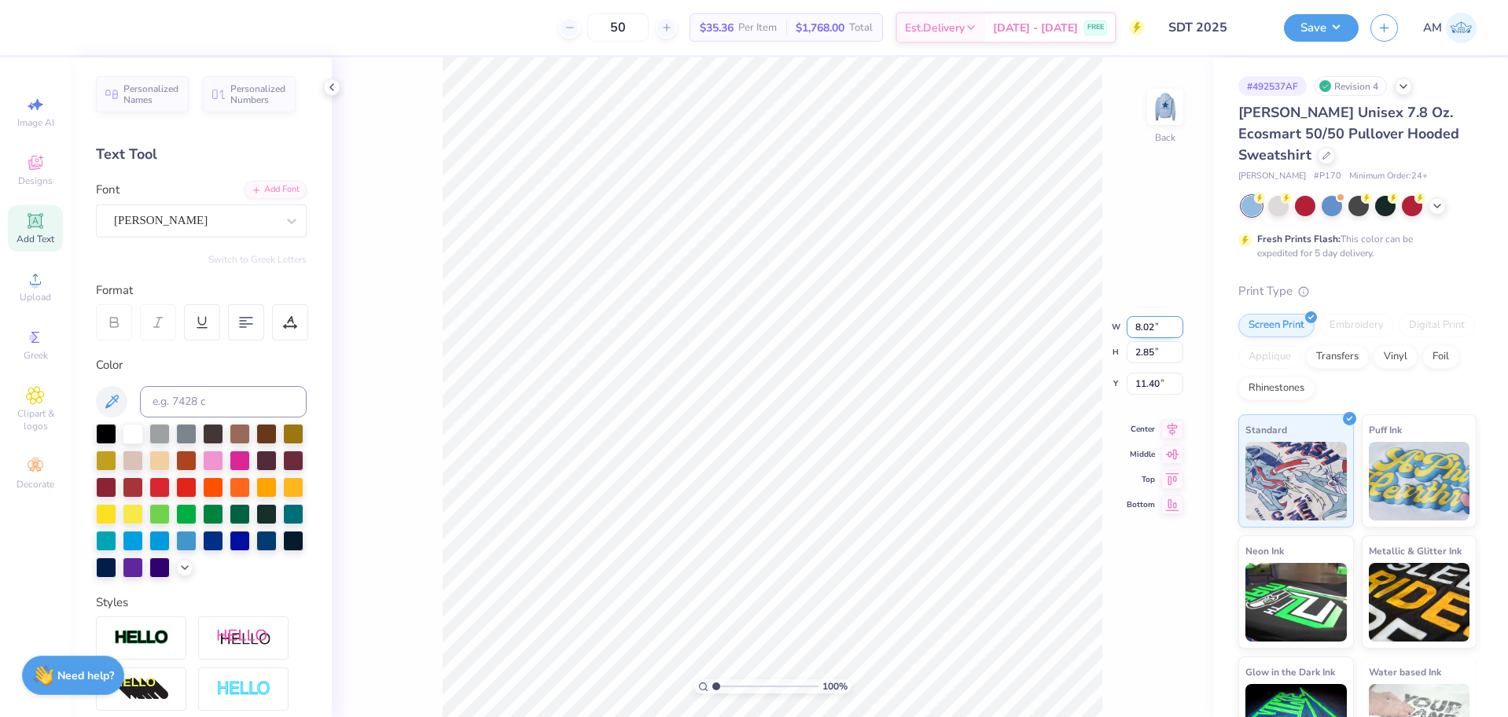
click at [1147, 325] on input "8.02" at bounding box center [1155, 327] width 57 height 22
type input "8.00"
type input "2.84"
type input "11.41"
type input "5.88"
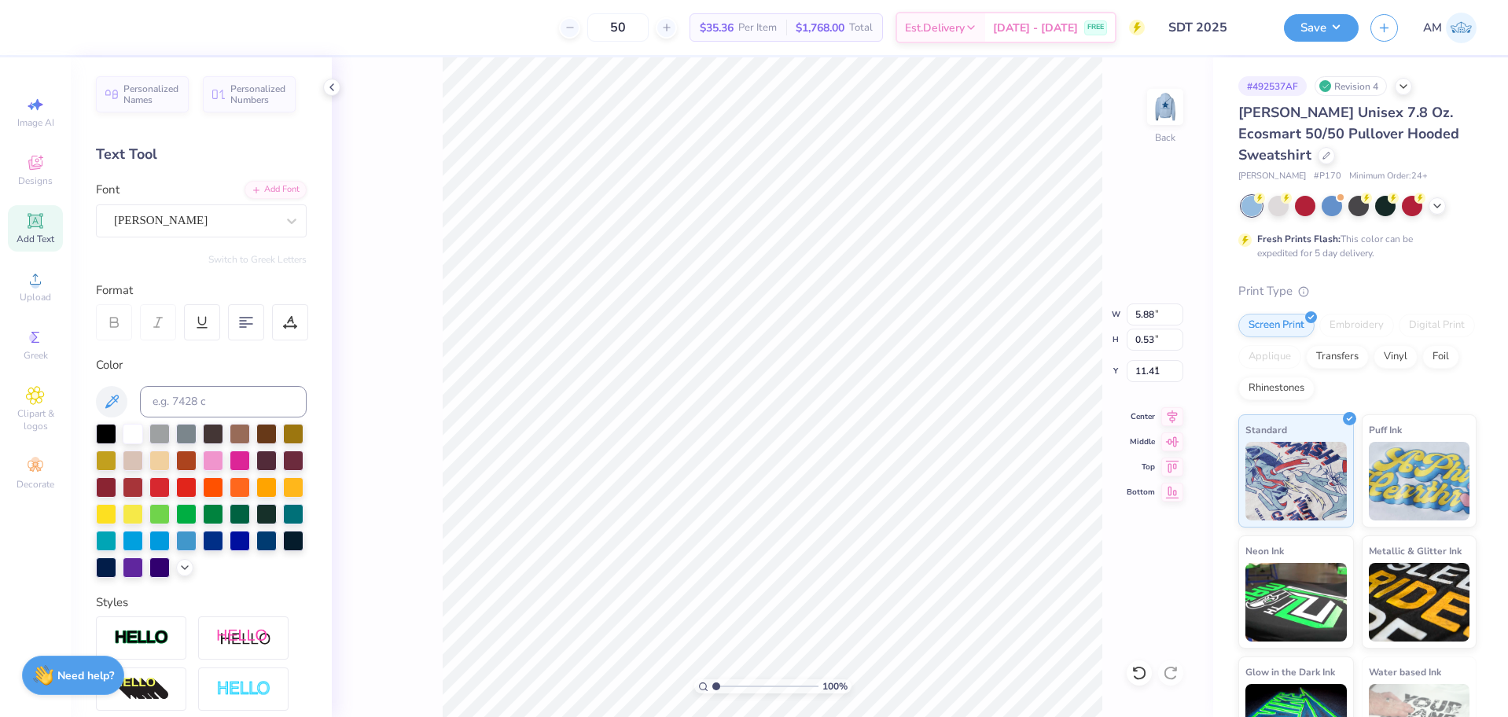
type input "0.53"
type input "4.14"
click at [1143, 318] on input "5.88" at bounding box center [1155, 315] width 57 height 22
type input "6.00"
type input "0.54"
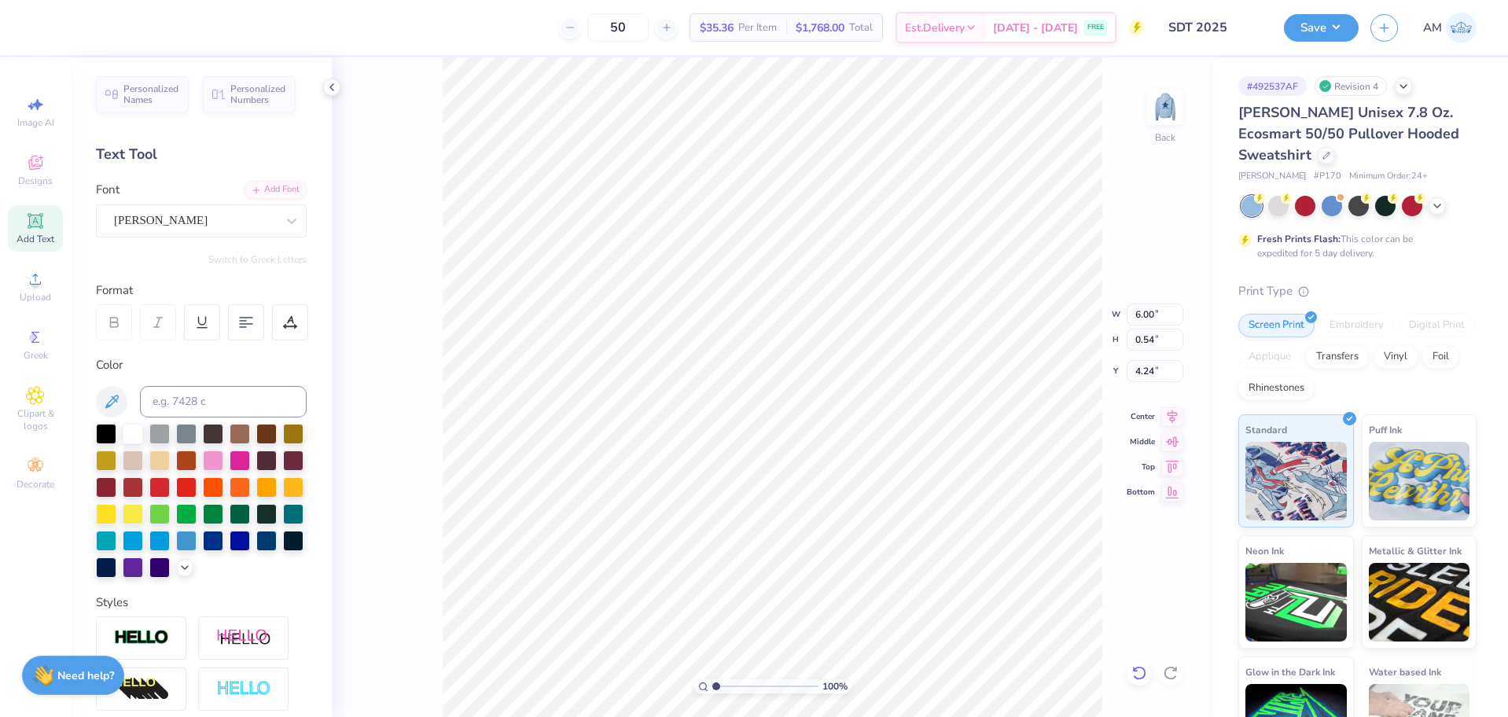
click at [1139, 673] on icon at bounding box center [1140, 673] width 16 height 16
type input "4.14"
click at [1147, 371] on input "4.14" at bounding box center [1155, 371] width 57 height 22
type input "3.00"
click at [333, 89] on icon at bounding box center [332, 87] width 13 height 13
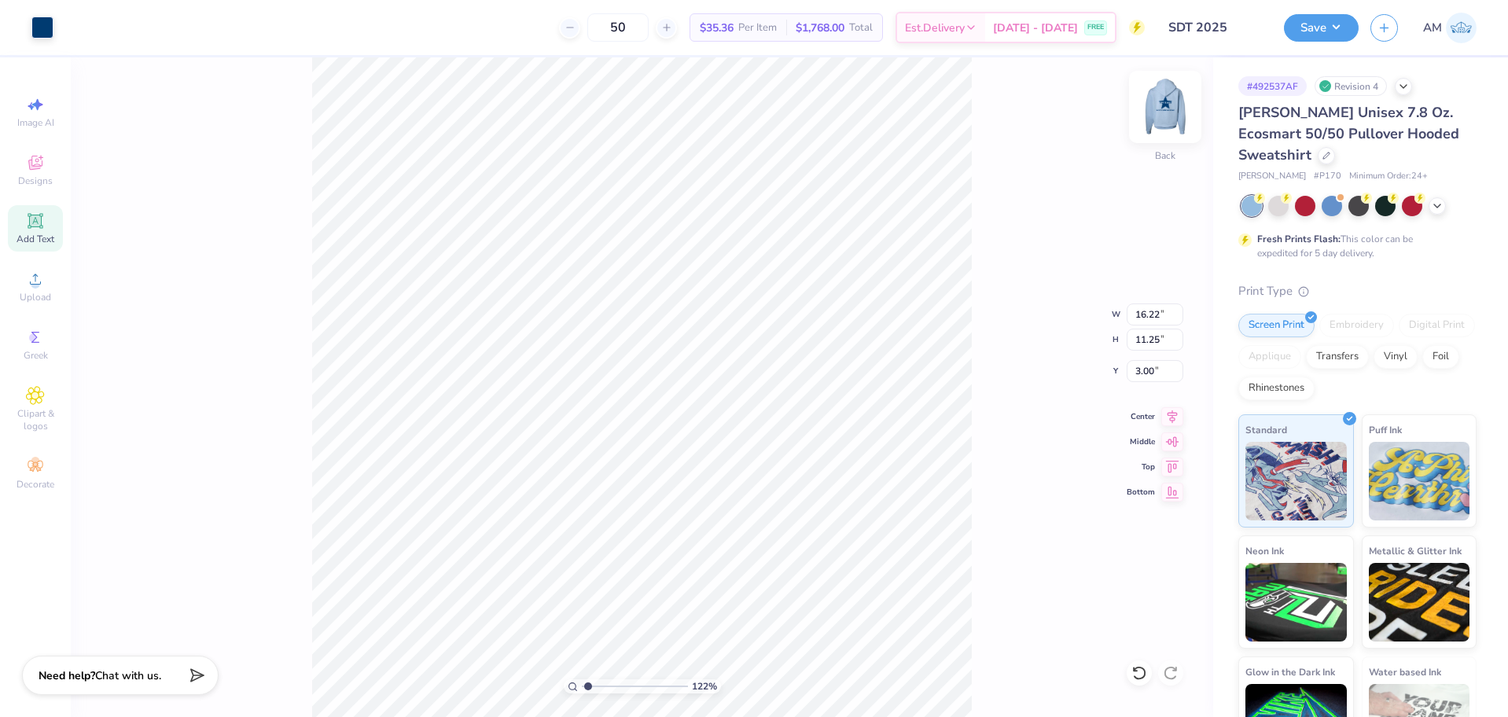
click at [1171, 111] on img at bounding box center [1165, 106] width 63 height 63
click at [1164, 106] on img at bounding box center [1165, 106] width 63 height 63
click at [1169, 102] on img at bounding box center [1165, 106] width 63 height 63
type input "1.22152498603933"
click at [1147, 318] on input "12.50" at bounding box center [1155, 315] width 57 height 22
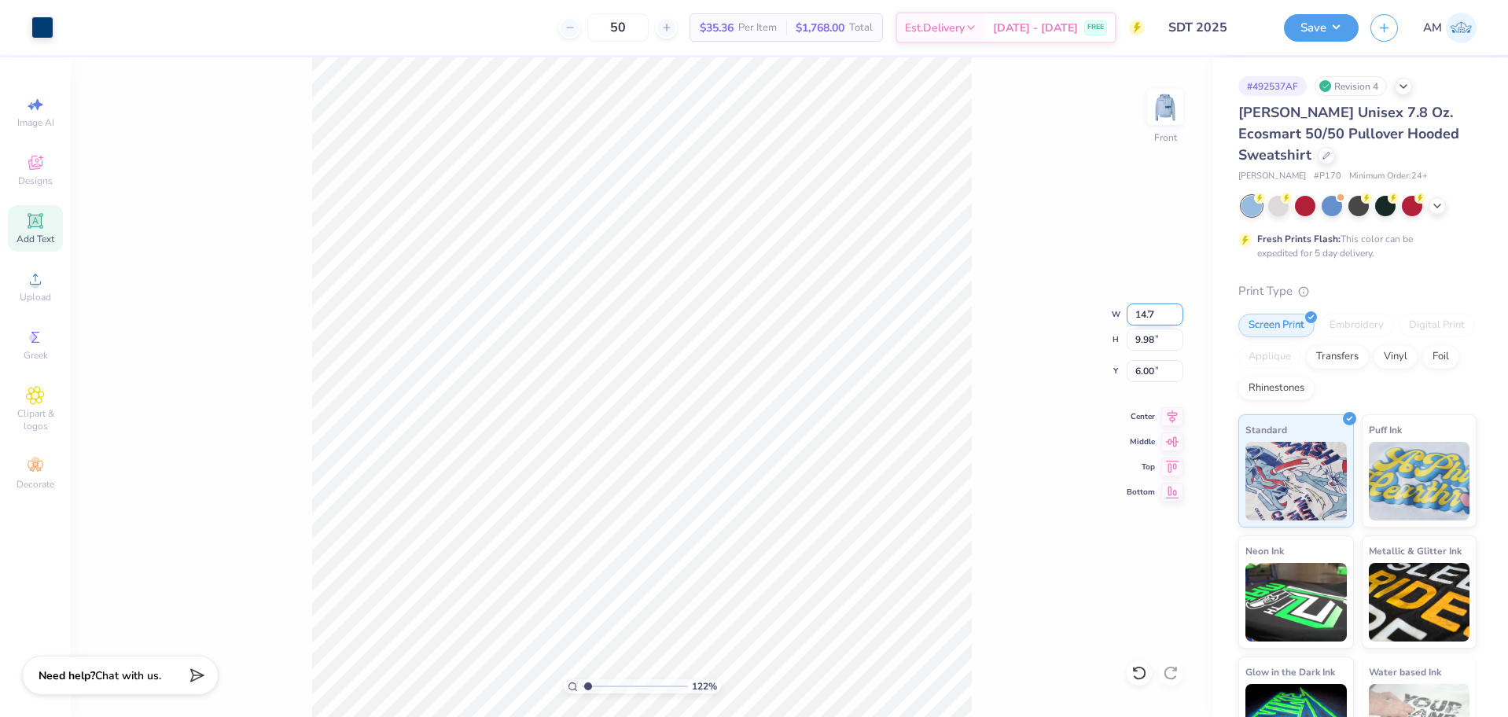
type input "14.7"
type input "1.22152498603933"
type input "14.70"
type input "11.74"
click at [1147, 366] on input "6.00" at bounding box center [1155, 371] width 57 height 22
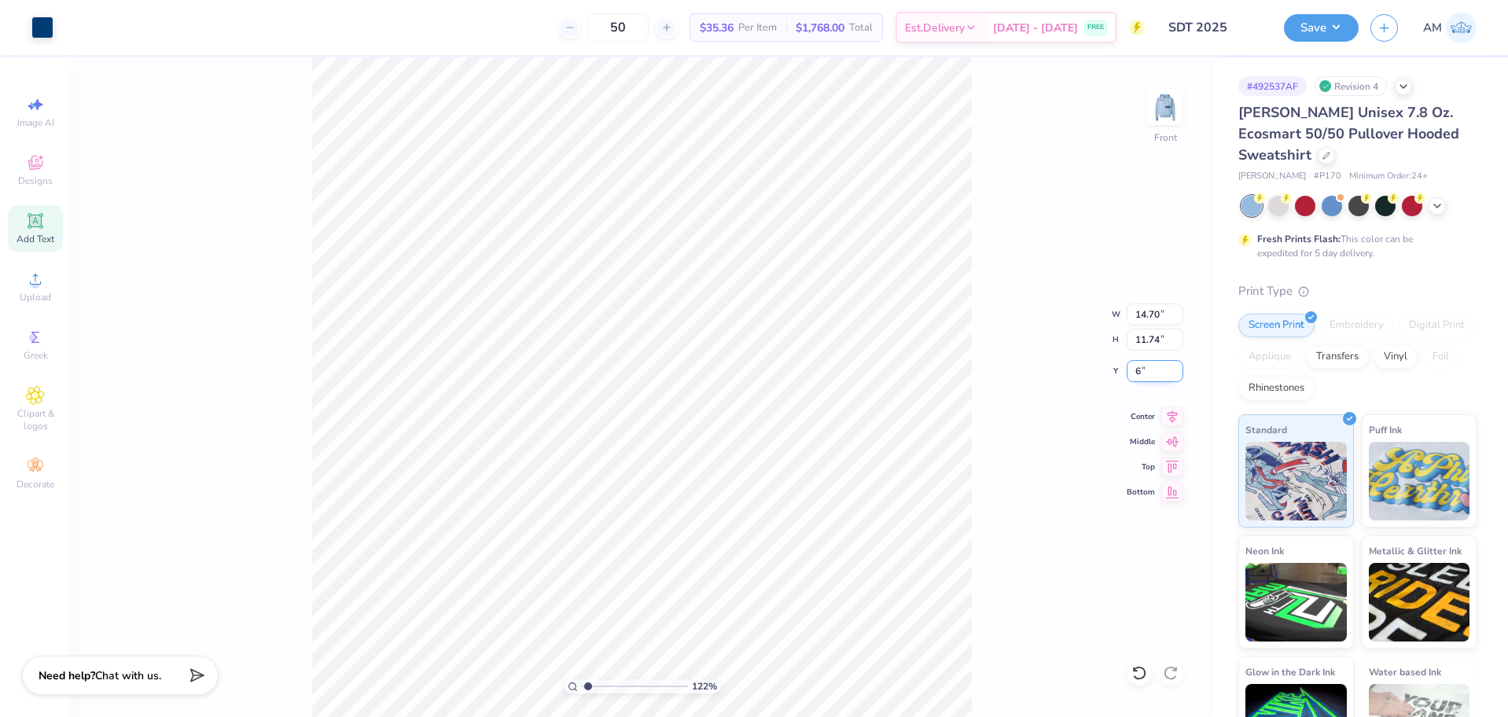
type input "6"
click at [1165, 116] on img at bounding box center [1165, 106] width 63 height 63
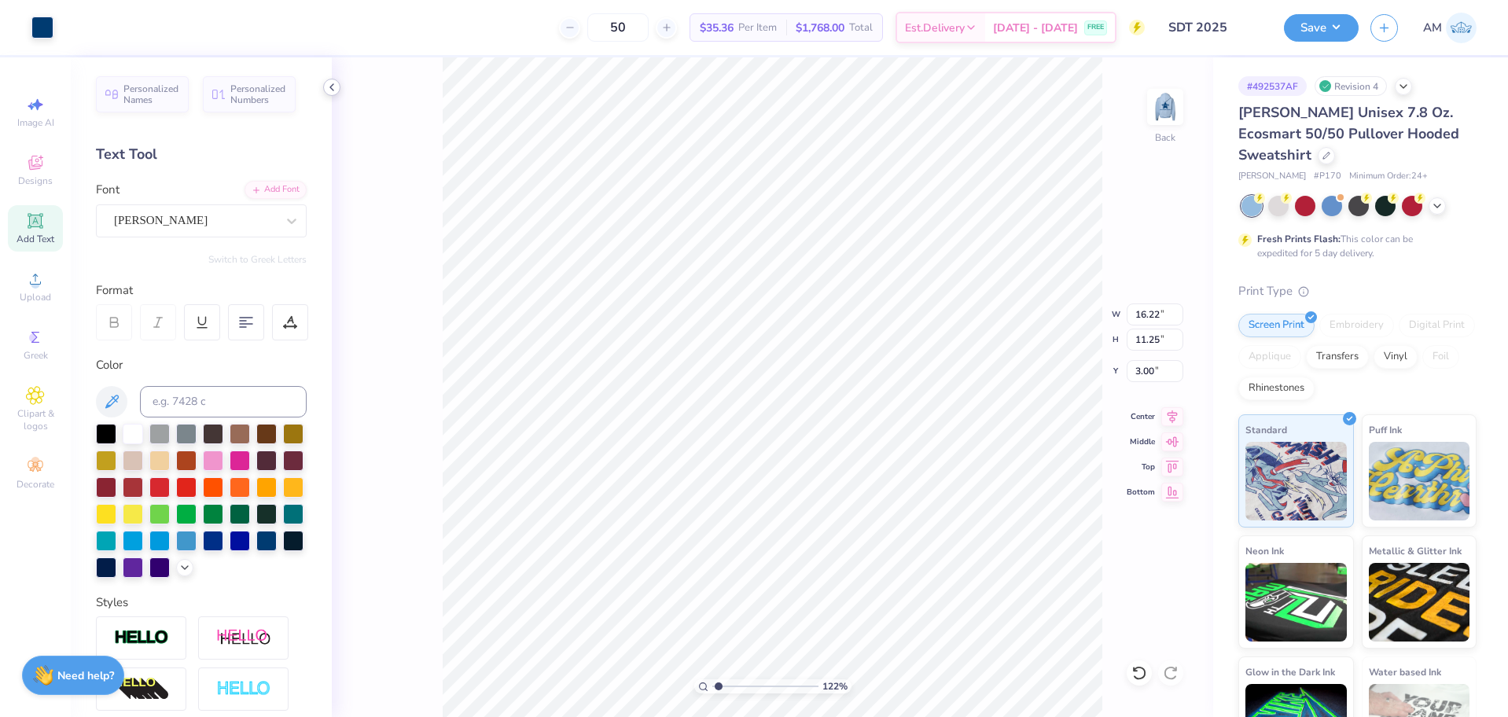
click at [329, 92] on icon at bounding box center [332, 87] width 13 height 13
type input "1.22152498603933"
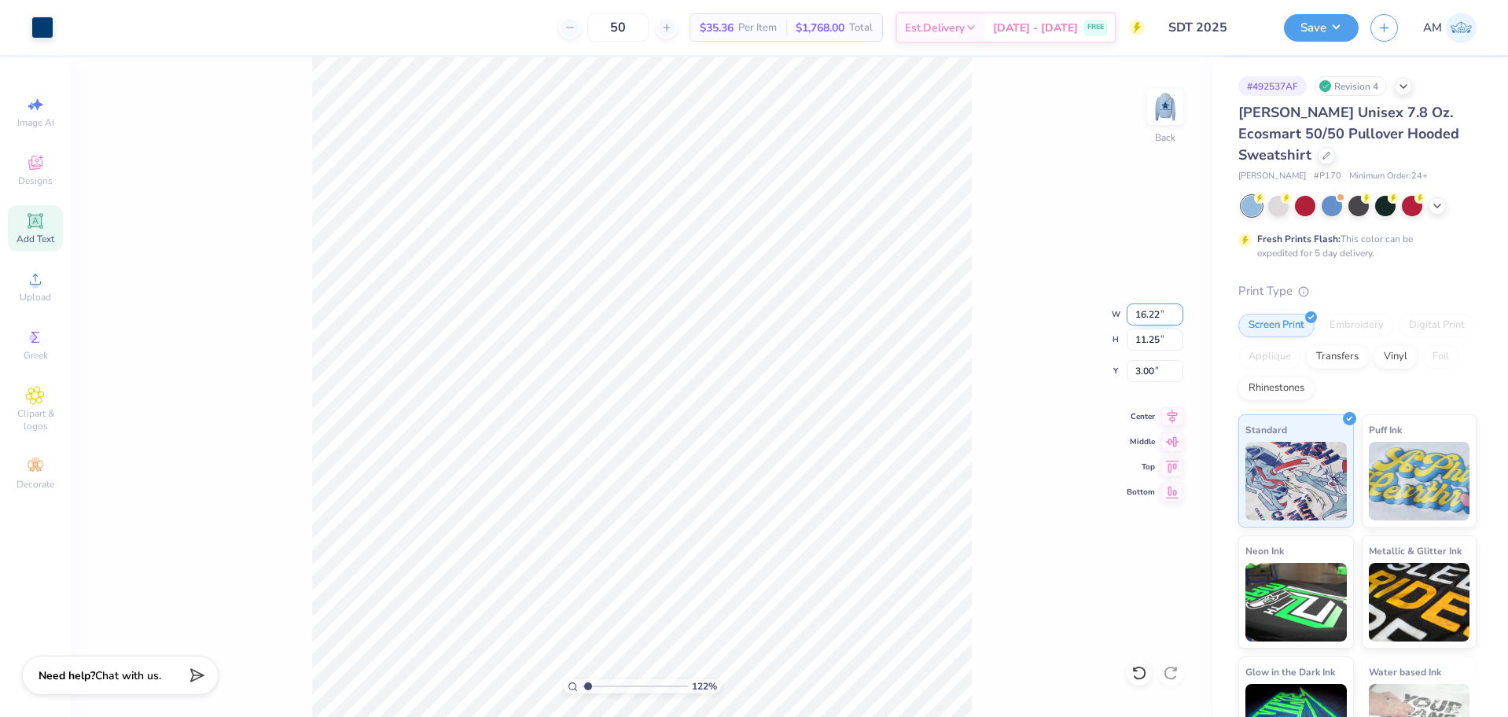
click at [1147, 309] on input "16.22" at bounding box center [1155, 315] width 57 height 22
type input "16.2"
type input "1.22152498603933"
type input "15.00"
type input "10.41"
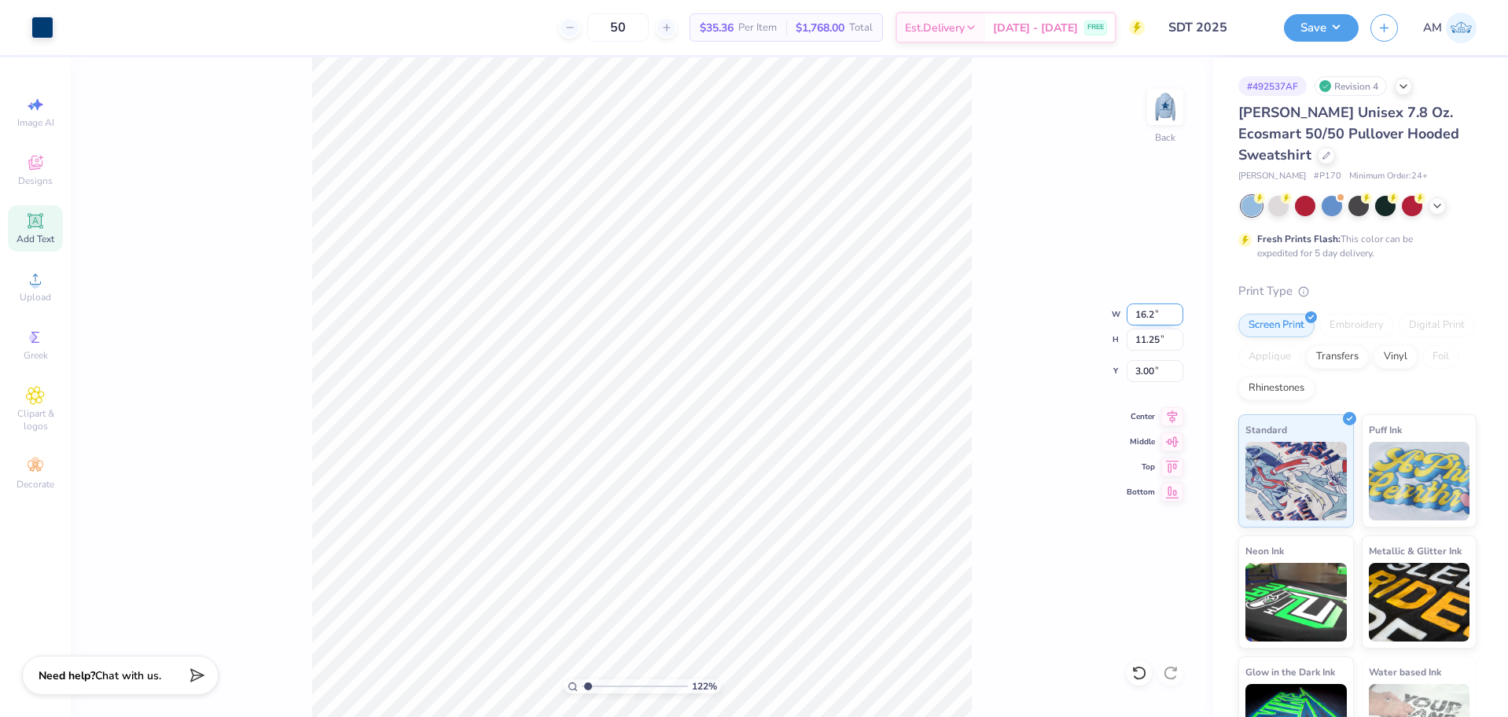
type input "3.42"
click at [1023, 338] on div "122 % Back W 15.00 15.00 " H 10.41 10.41 " Y 3.42 3.42 " Center Middle Top Bott…" at bounding box center [642, 387] width 1143 height 660
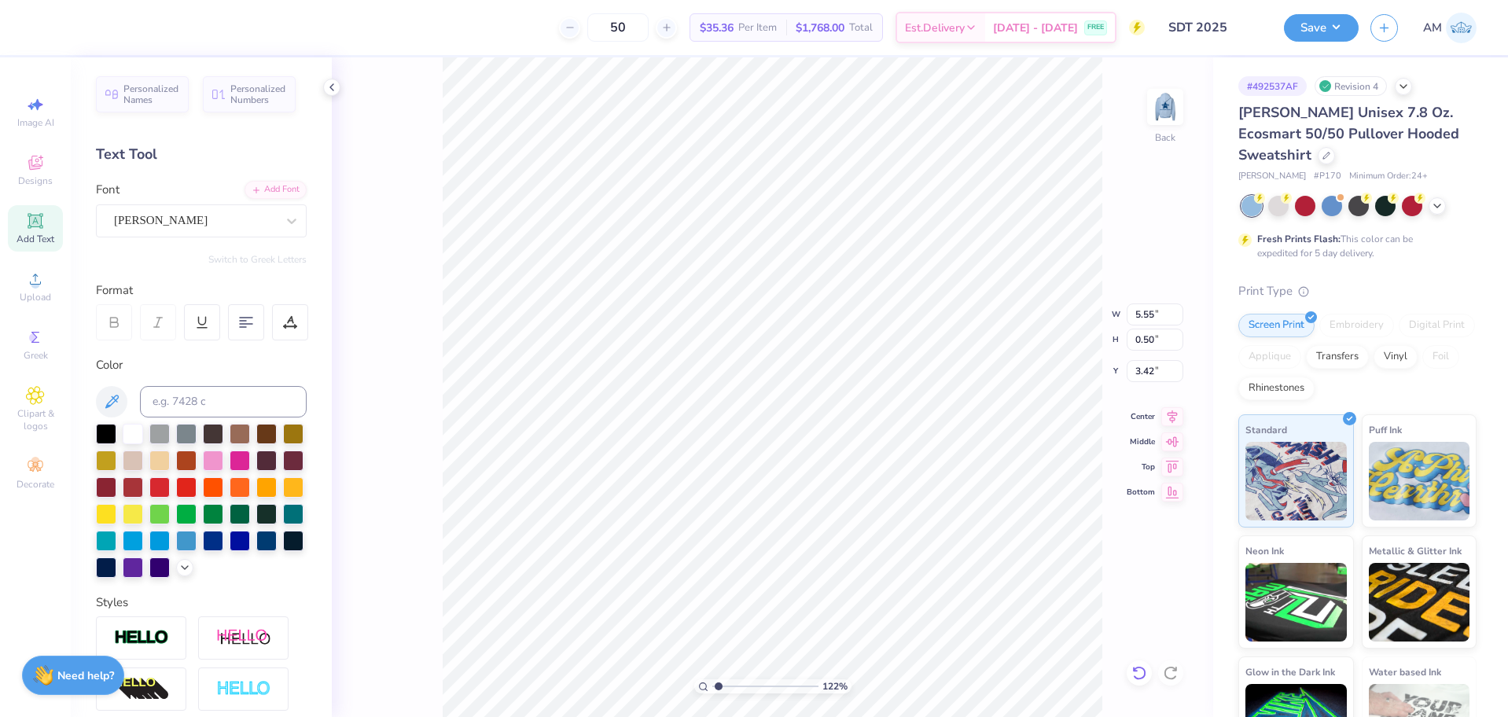
click at [1135, 672] on icon at bounding box center [1140, 673] width 16 height 16
type input "1.22152498603933"
type input "6.00"
type input "0.54"
type input "3.00"
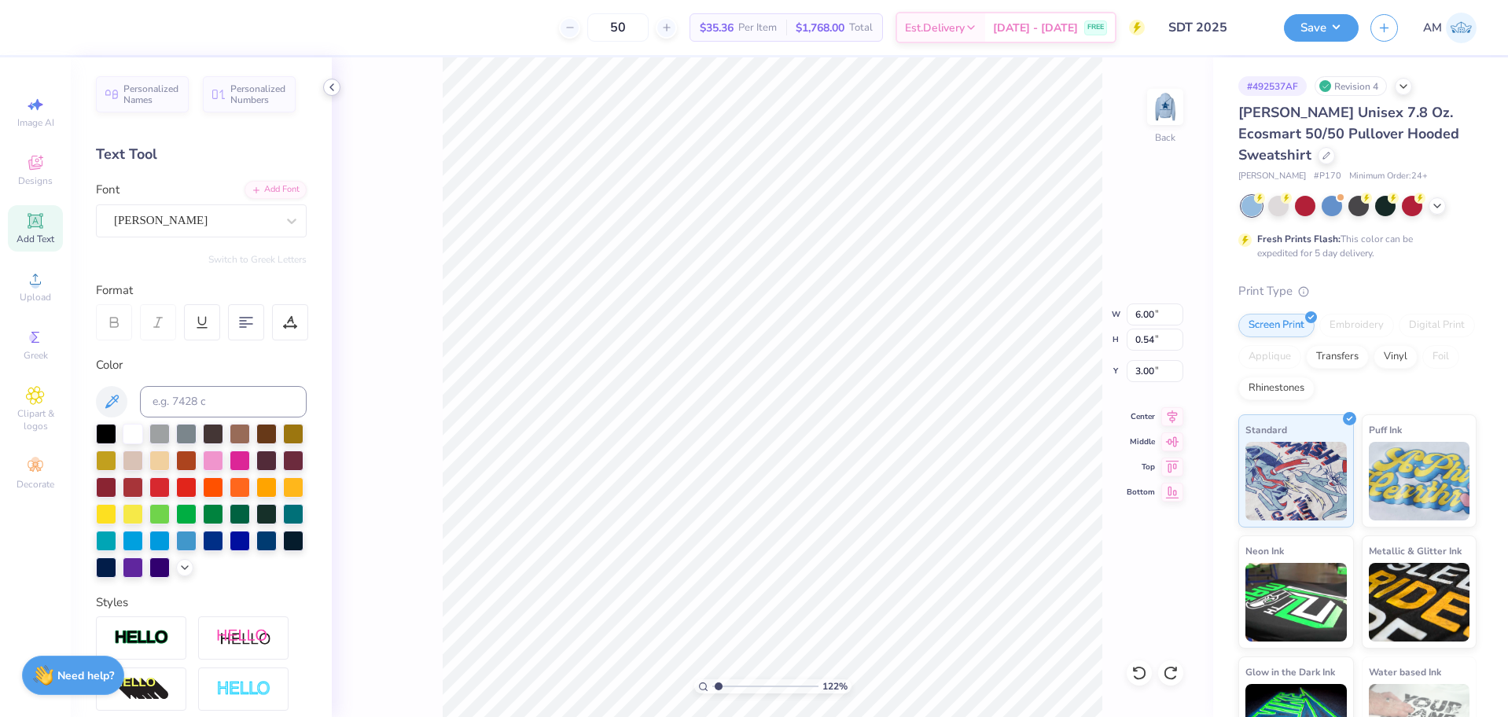
click at [339, 84] on div at bounding box center [331, 87] width 17 height 17
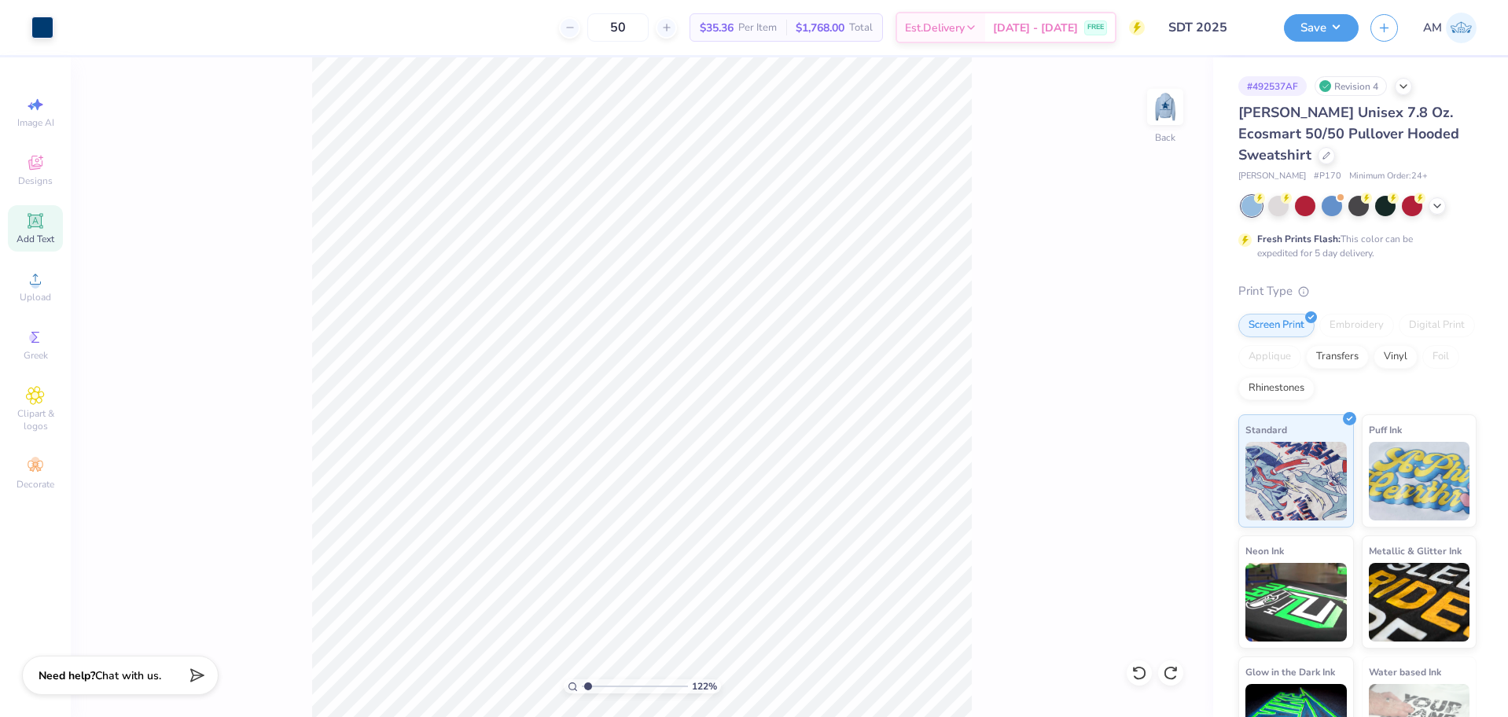
type input "1.22152498603933"
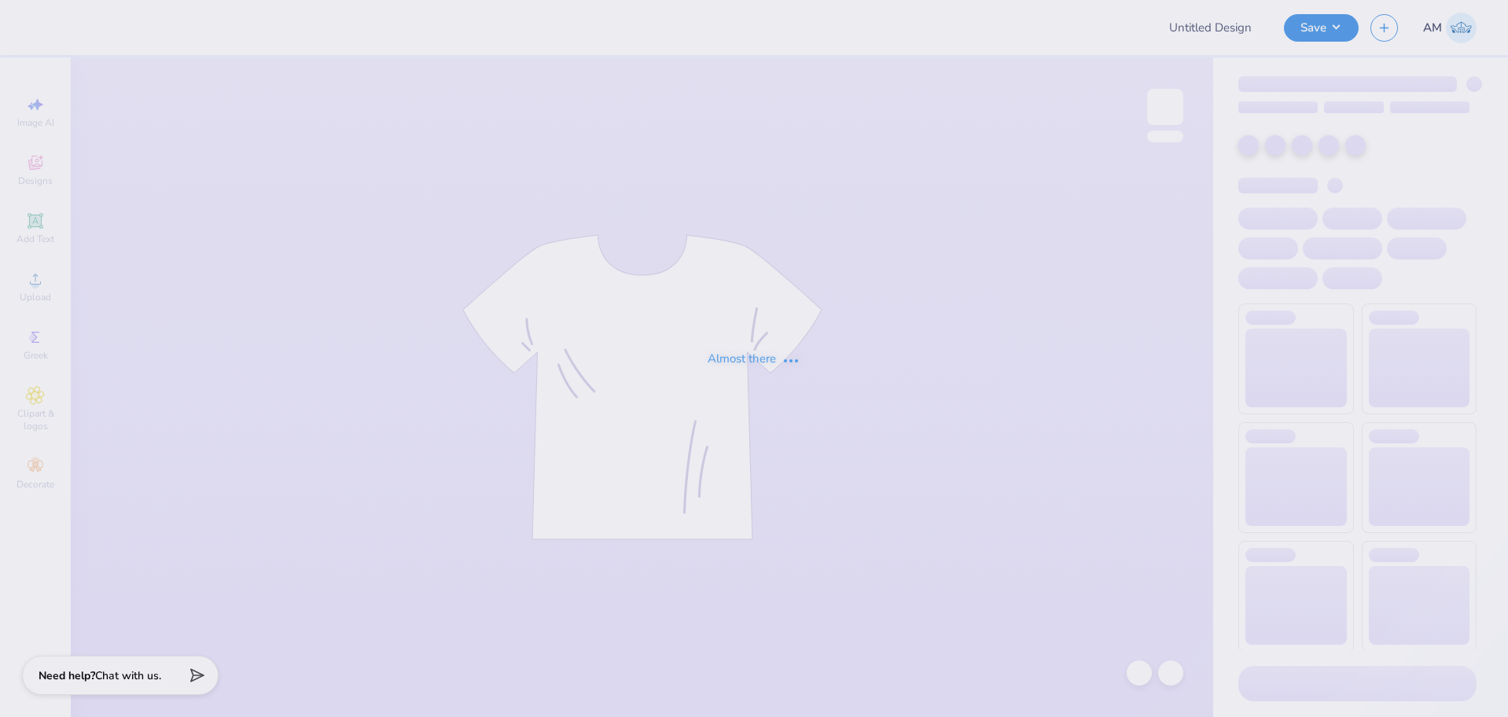
type input "SDT 2025"
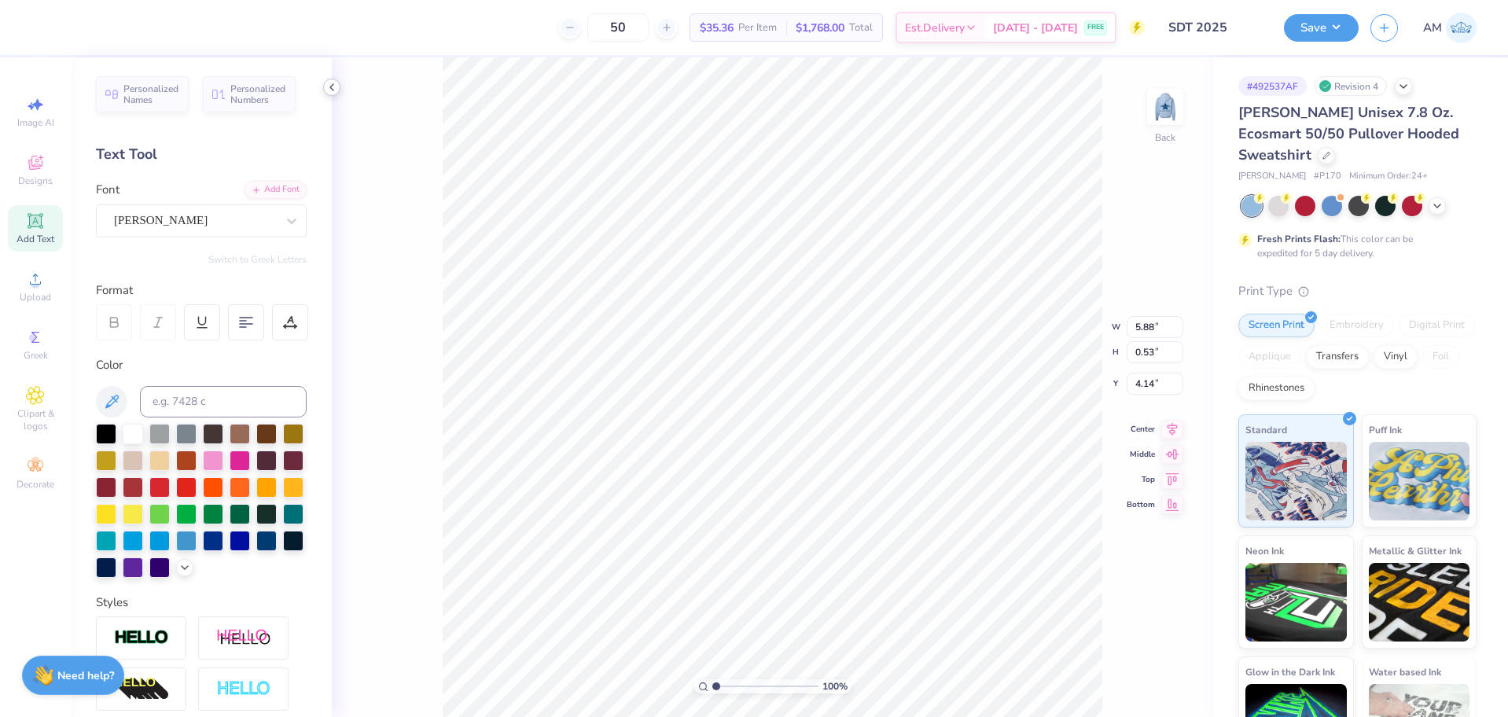
click at [326, 89] on icon at bounding box center [332, 87] width 13 height 13
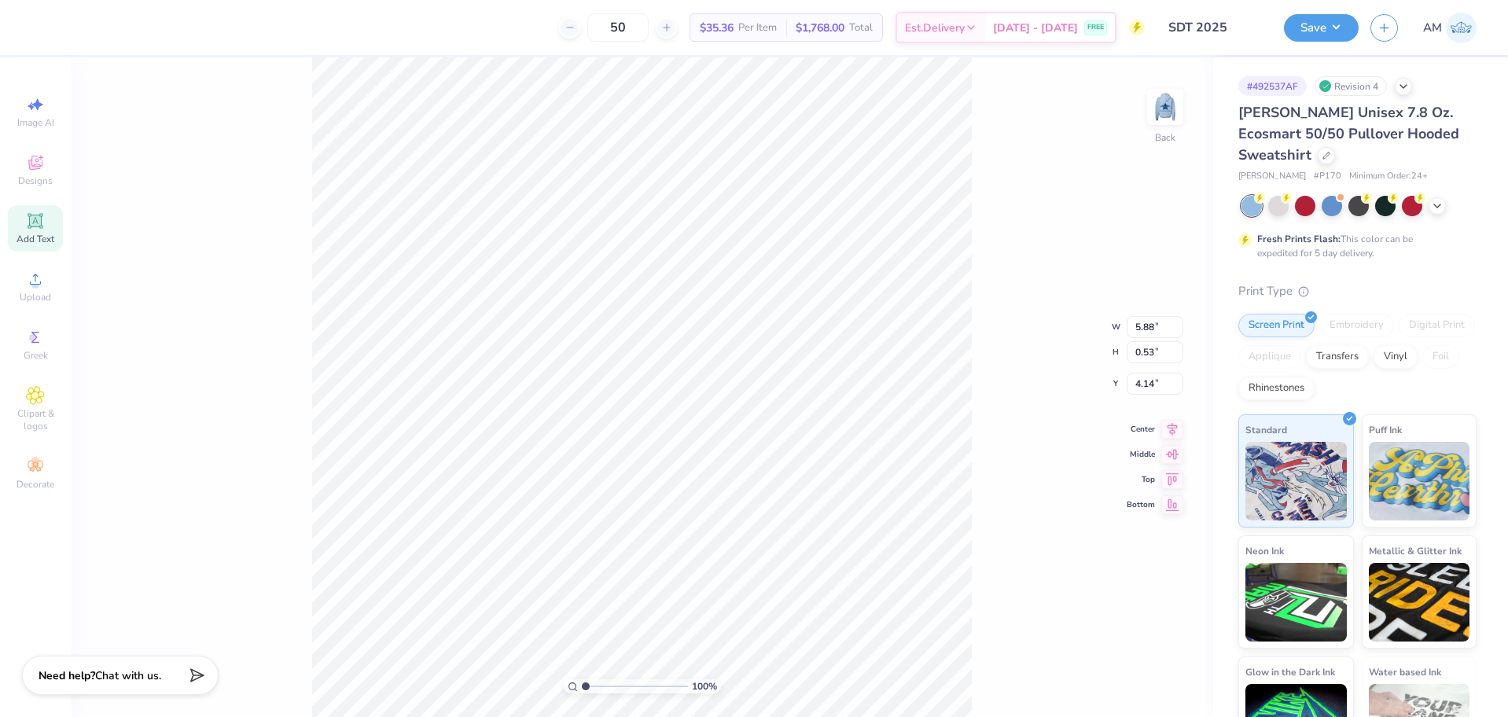
type input "8.02"
type input "2.85"
type input "11.40"
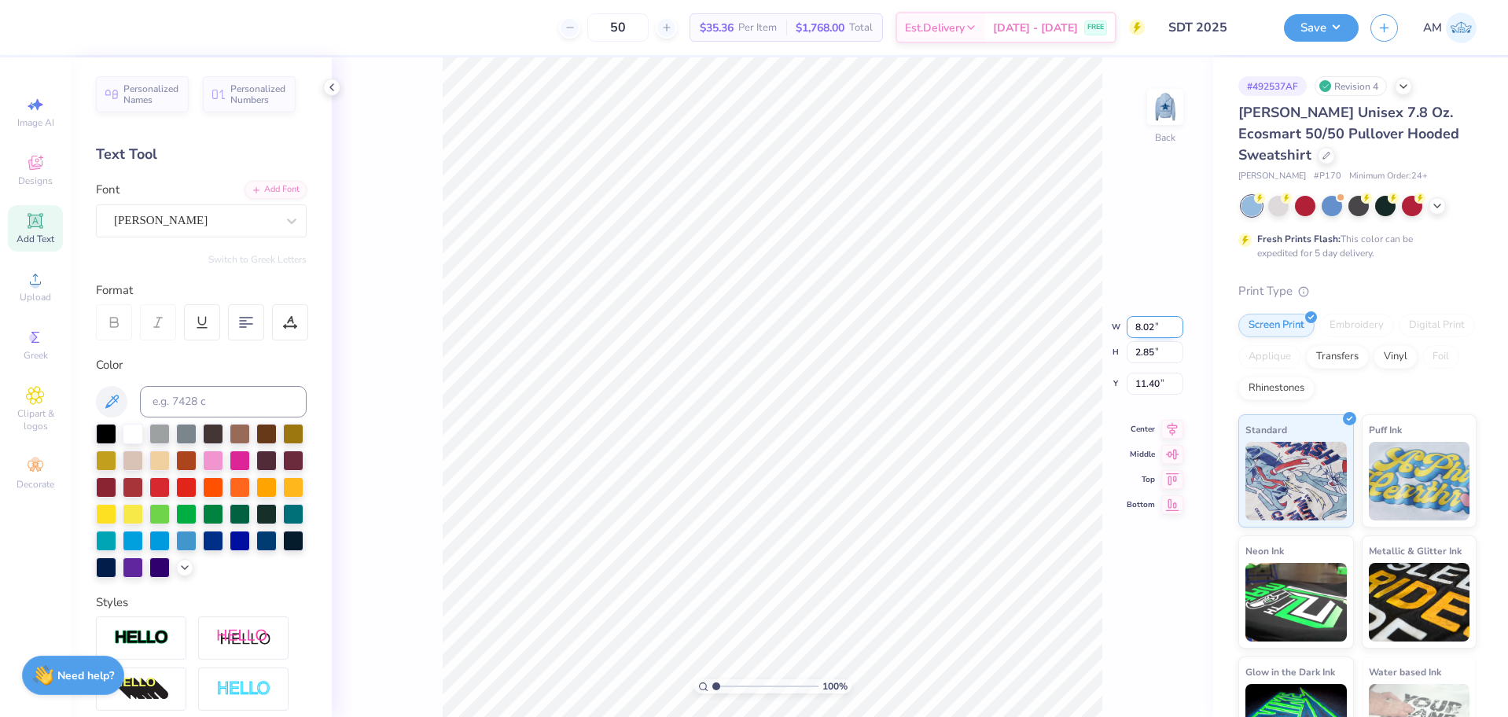
click at [1146, 325] on input "8.02" at bounding box center [1155, 327] width 57 height 22
type input "8.00"
type input "2.84"
click at [1146, 369] on input "11.40" at bounding box center [1155, 371] width 57 height 22
type input "11.40"
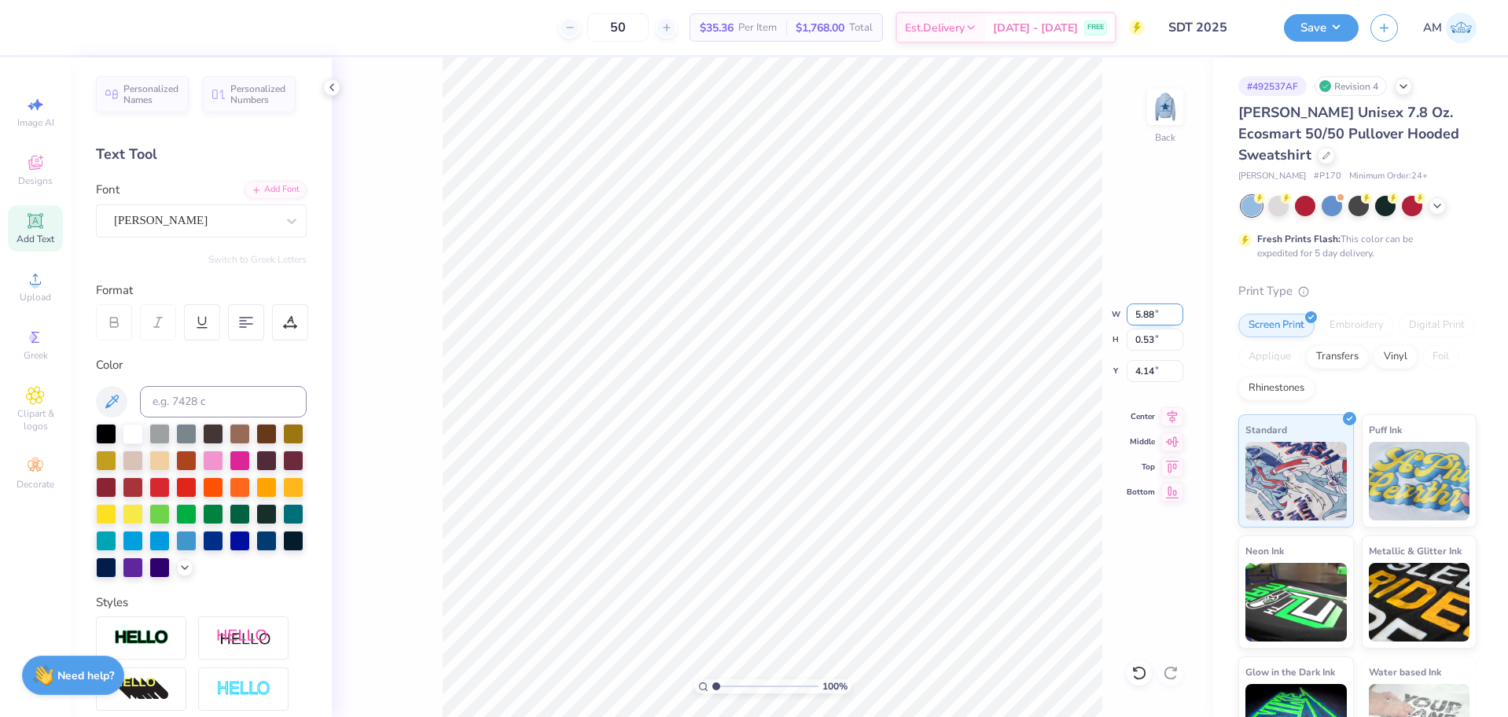
click at [1148, 313] on input "5.88" at bounding box center [1155, 315] width 57 height 22
type input "5.90"
drag, startPoint x: 1152, startPoint y: 374, endPoint x: 1112, endPoint y: 373, distance: 40.1
click at [1112, 373] on div "100 % Back W 5.90 5.90 " H 0.53 0.53 " Y 4.14 4.14 " Center Middle Top Bottom" at bounding box center [772, 387] width 881 height 660
click at [1155, 373] on input "4.14" at bounding box center [1155, 371] width 57 height 22
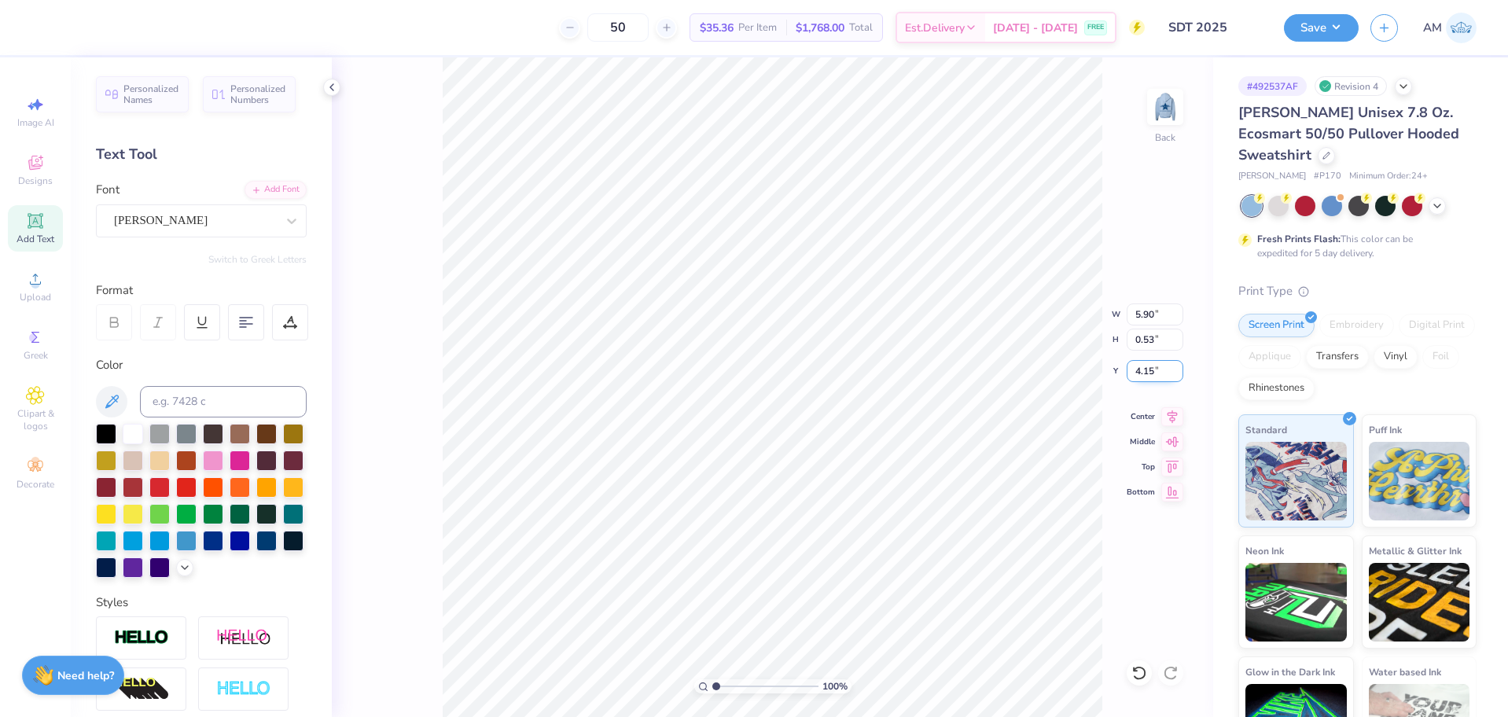
type input "4.15"
click at [325, 87] on div at bounding box center [331, 87] width 17 height 17
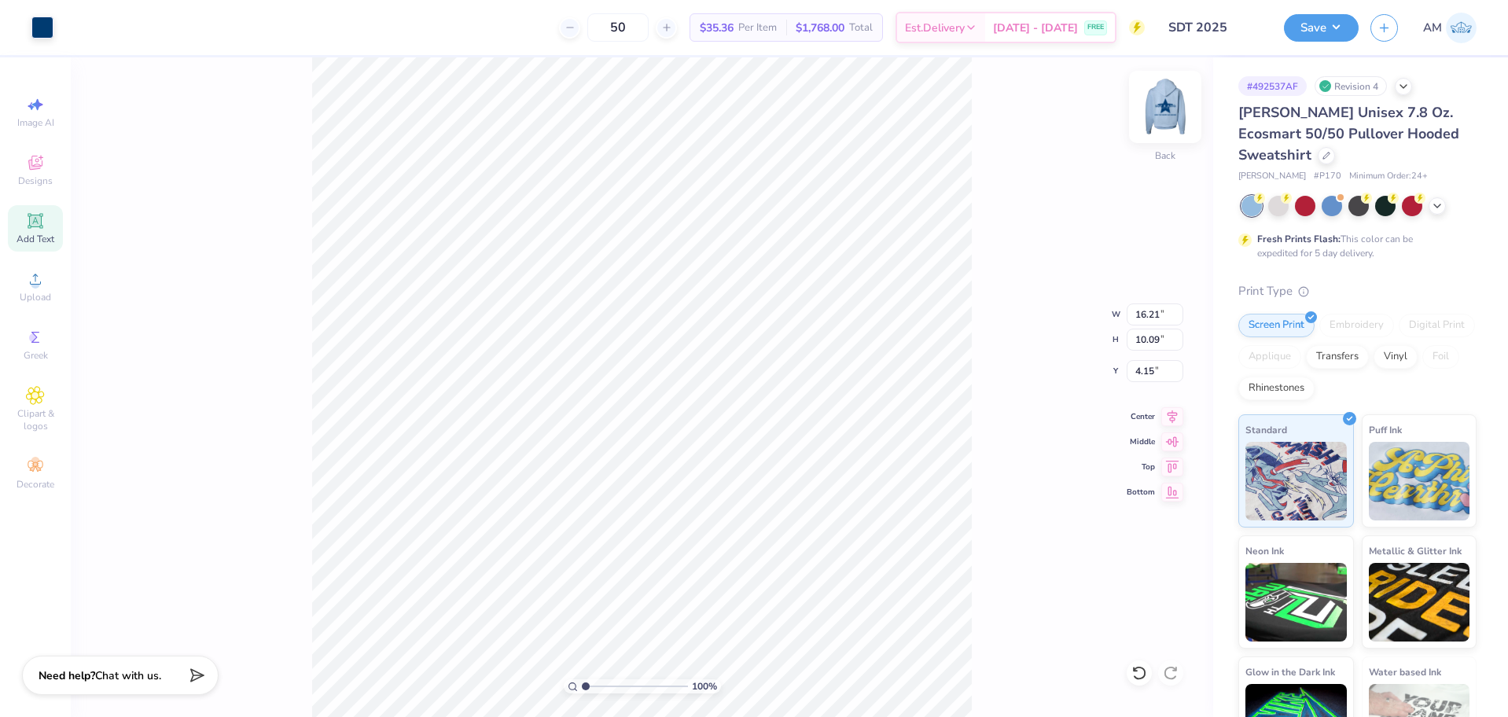
click at [1165, 105] on img at bounding box center [1165, 106] width 63 height 63
click at [1163, 109] on img at bounding box center [1165, 106] width 63 height 63
click at [1168, 108] on img at bounding box center [1165, 106] width 63 height 63
click at [1164, 116] on img at bounding box center [1165, 106] width 63 height 63
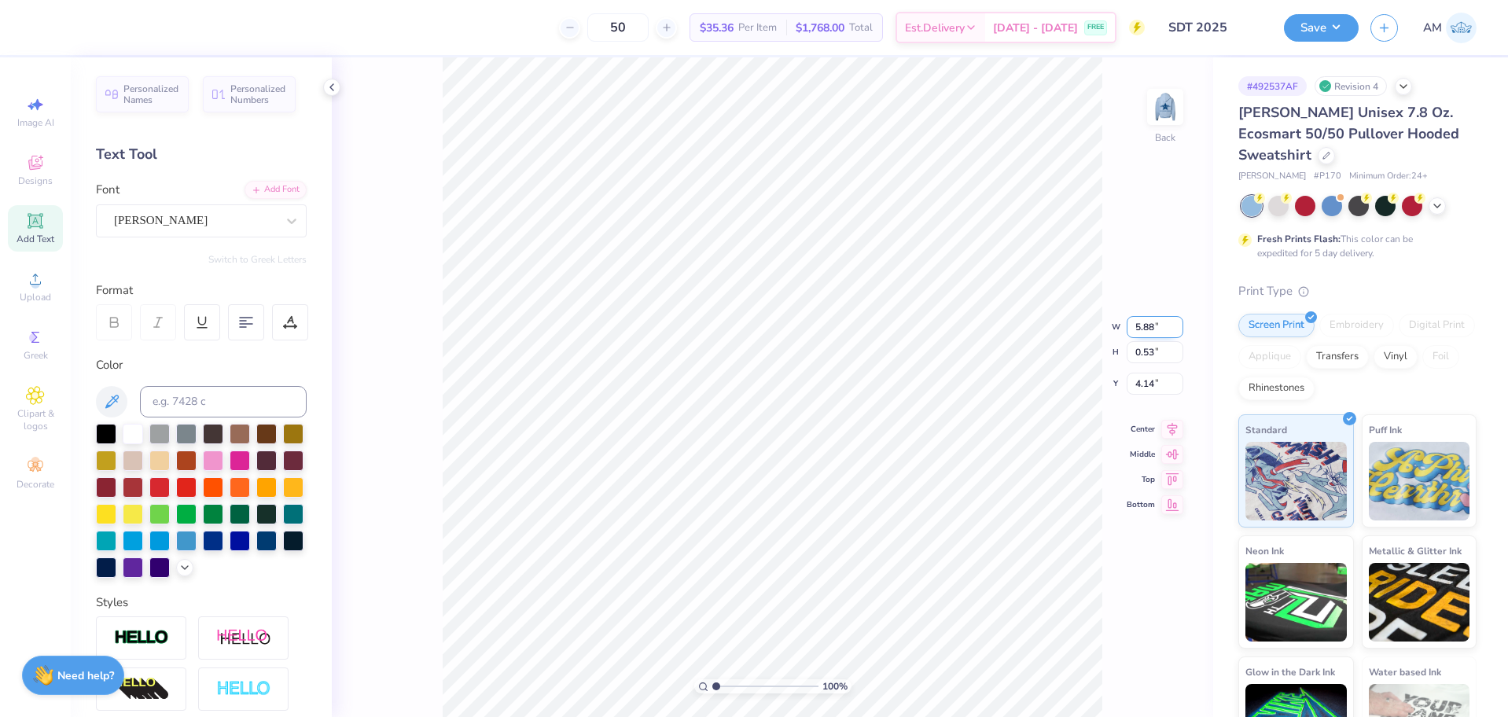
click at [1149, 330] on input "5.88" at bounding box center [1155, 327] width 57 height 22
type input "3.50"
type input "0.31"
type input "4.25"
type input "4.36"
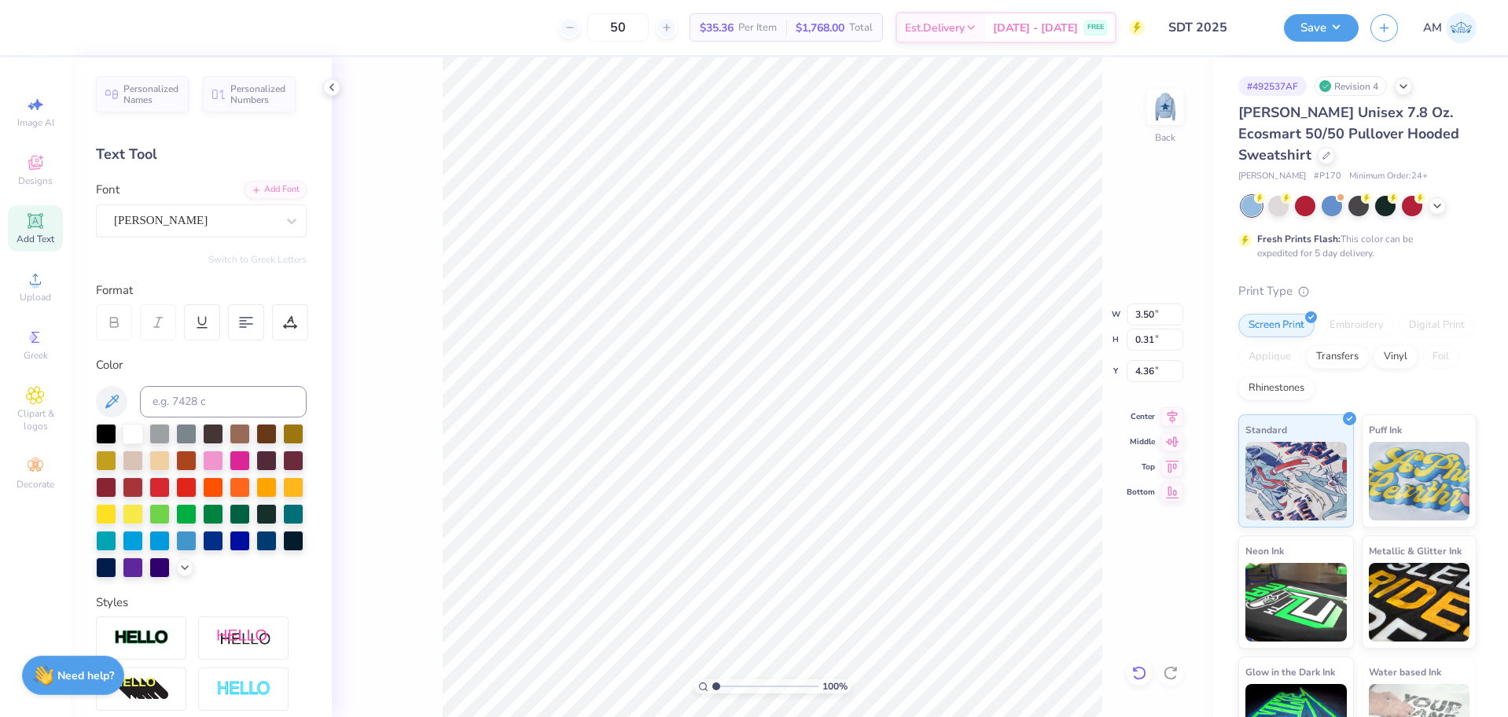
click at [1141, 670] on icon at bounding box center [1140, 673] width 16 height 16
click at [1141, 671] on div "100 % Back W 3.50 H 0.31 Y 4.36 Center Middle Top Bottom" at bounding box center [772, 387] width 881 height 660
type input "4.25"
click at [1141, 671] on div "100 % Back W 3.50 H 0.31 Y 4.25 Center Middle Top Bottom" at bounding box center [772, 387] width 881 height 660
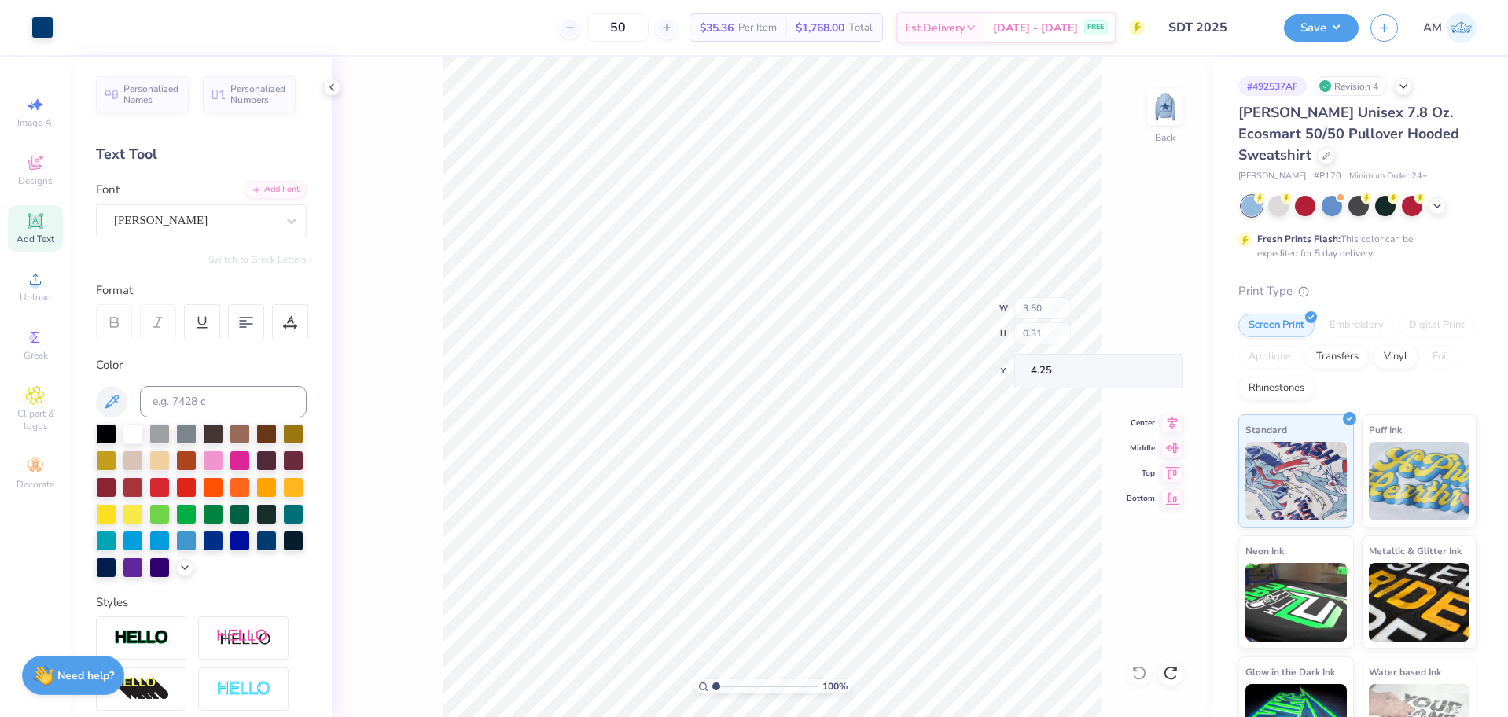
click at [1141, 671] on div "100 % Back W 3.50 H 0.31 Y 4.25 Center Middle Top Bottom" at bounding box center [772, 387] width 881 height 660
click at [1141, 671] on div "100 % Back" at bounding box center [772, 387] width 881 height 660
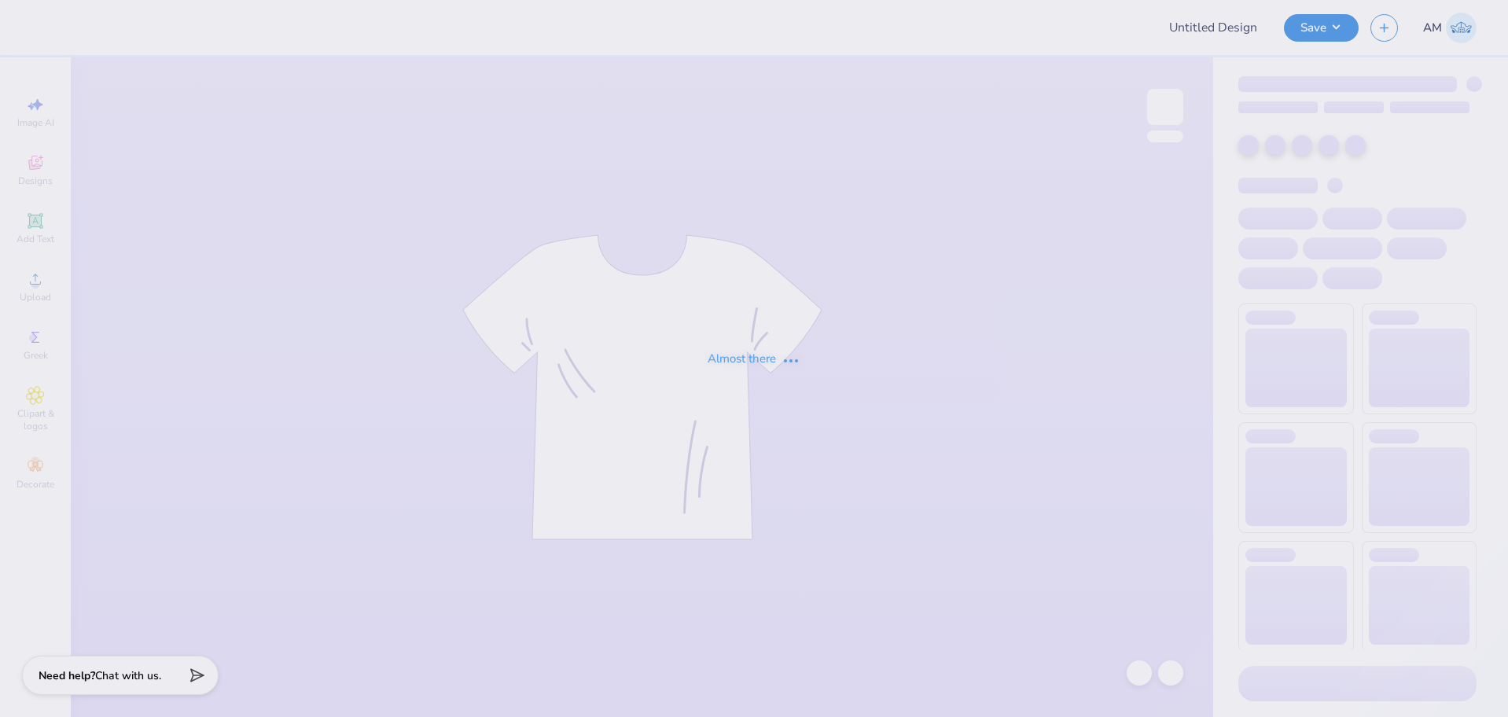
type input "SDT 2025"
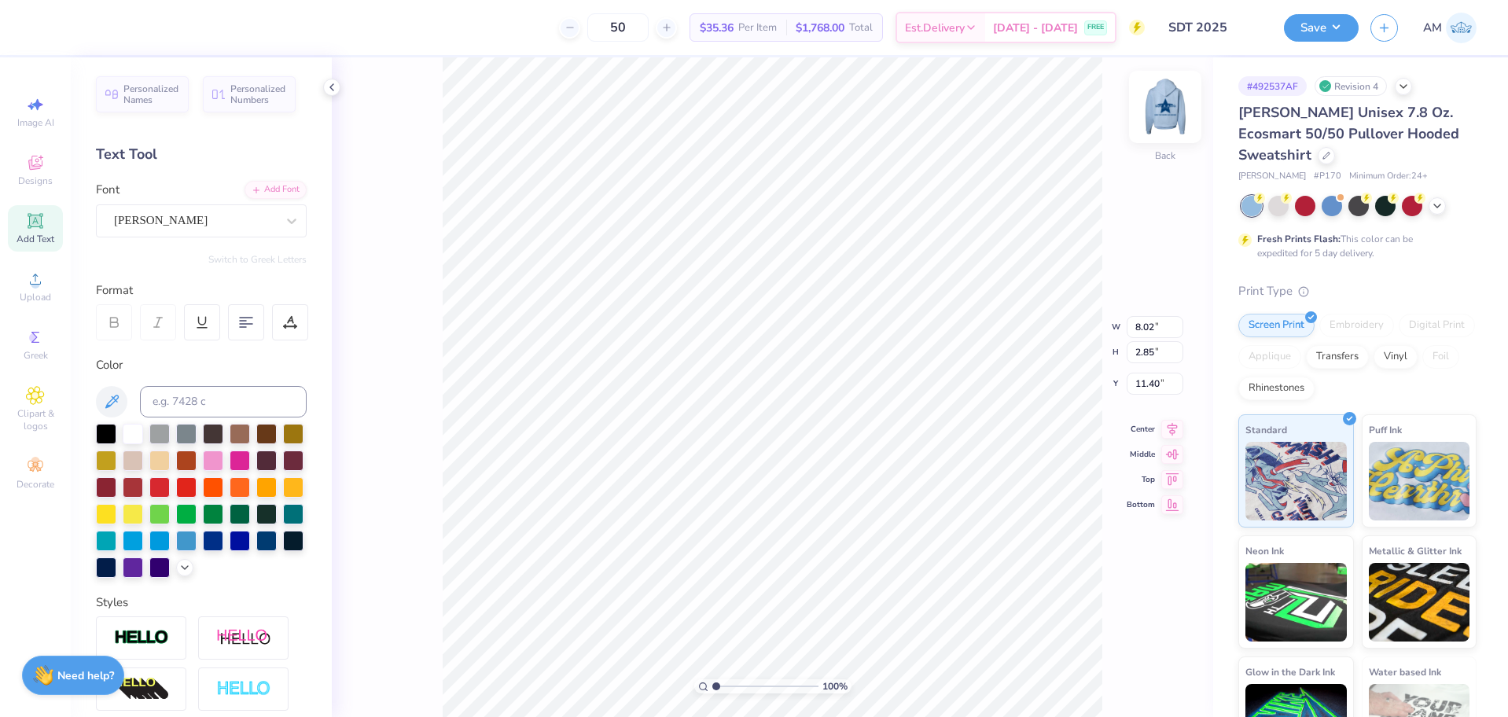
click at [1171, 122] on img at bounding box center [1165, 106] width 63 height 63
